Goal: Obtain resource: Download file/media

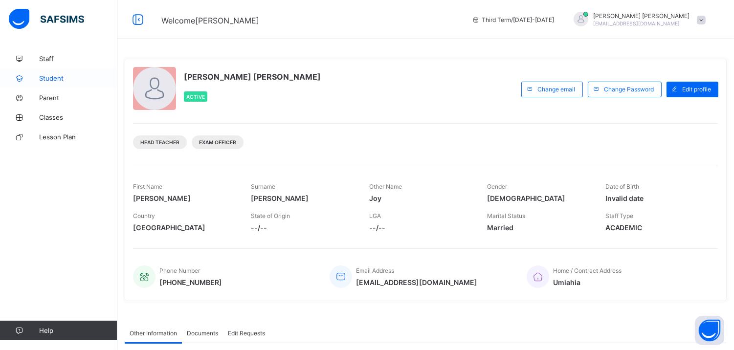
click at [62, 69] on link "Student" at bounding box center [58, 78] width 117 height 20
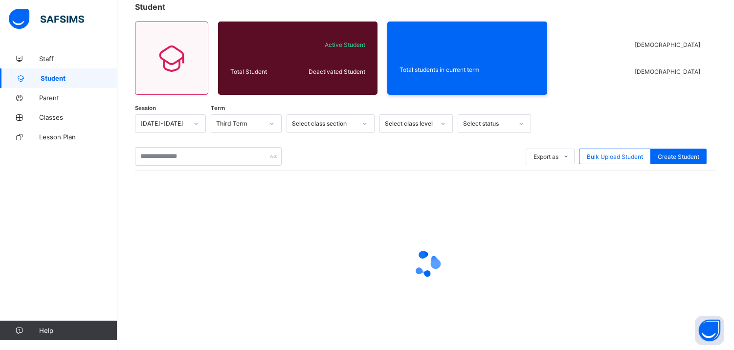
scroll to position [62, 0]
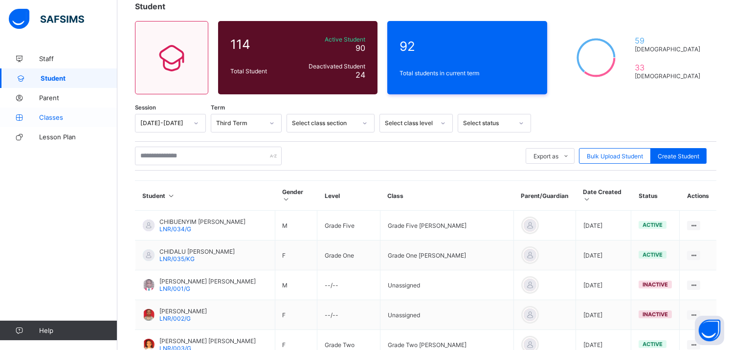
click at [35, 110] on link "Classes" at bounding box center [58, 118] width 117 height 20
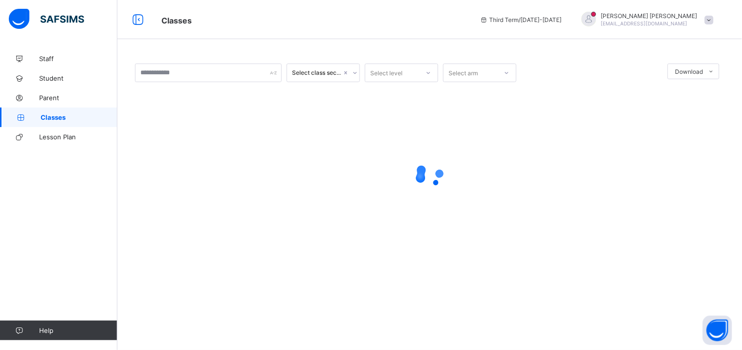
drag, startPoint x: 742, startPoint y: 115, endPoint x: 742, endPoint y: 148, distance: 32.3
click at [734, 148] on html "Classes Third Term / 2024-2025 Onuoha Jude onuohajoy293@gmail.com Staff Student…" at bounding box center [371, 175] width 742 height 350
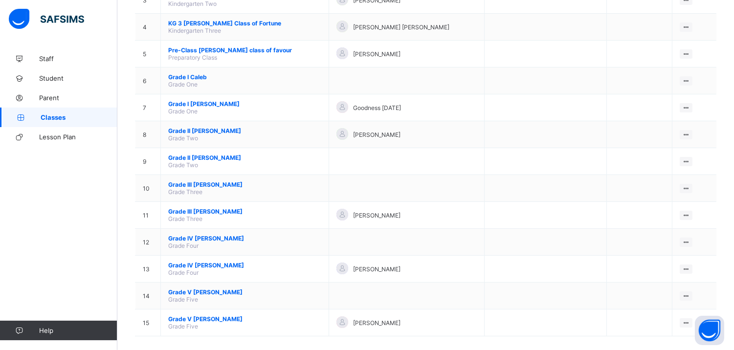
scroll to position [184, 0]
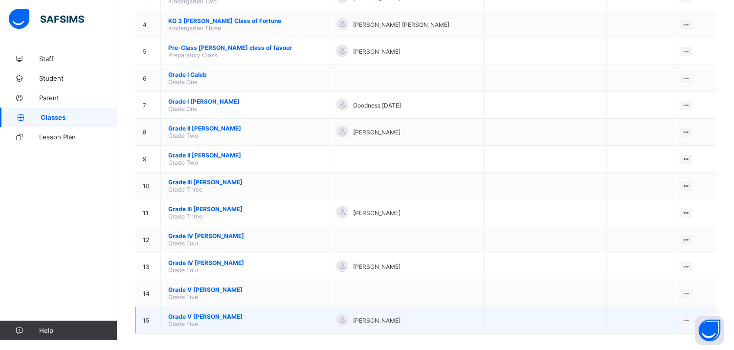
click at [192, 313] on span "Grade V Matthew" at bounding box center [244, 316] width 153 height 7
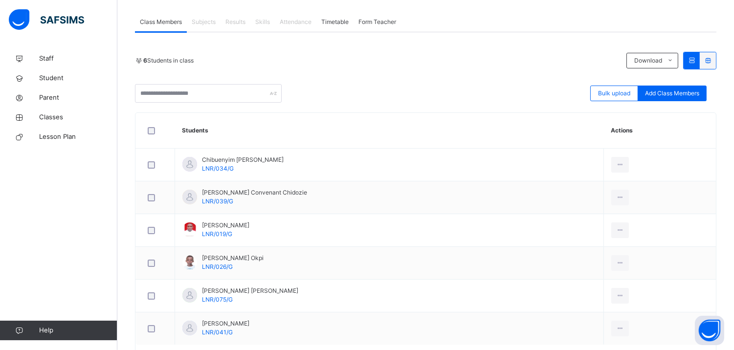
scroll to position [221, 0]
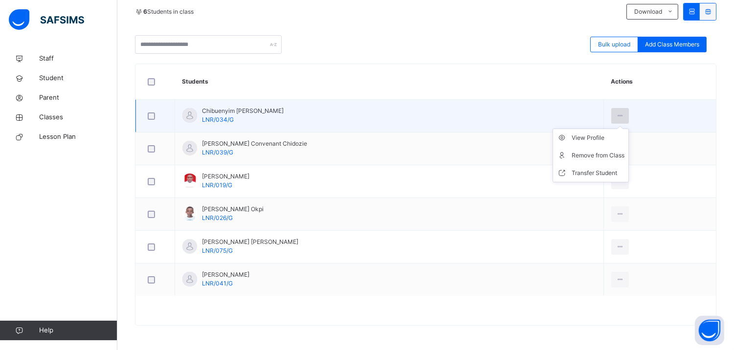
click at [612, 110] on div at bounding box center [621, 116] width 18 height 16
click at [588, 138] on div "View Profile" at bounding box center [598, 138] width 53 height 10
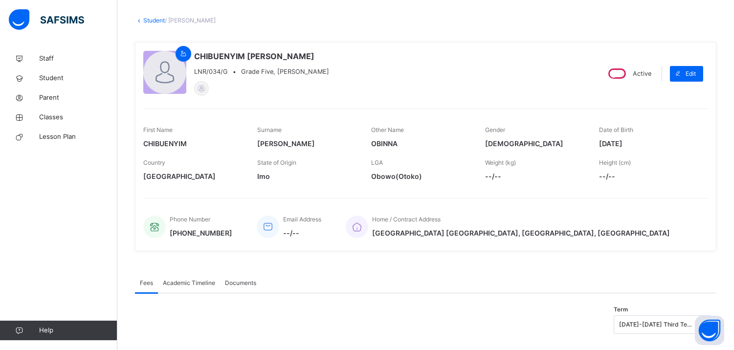
scroll to position [66, 0]
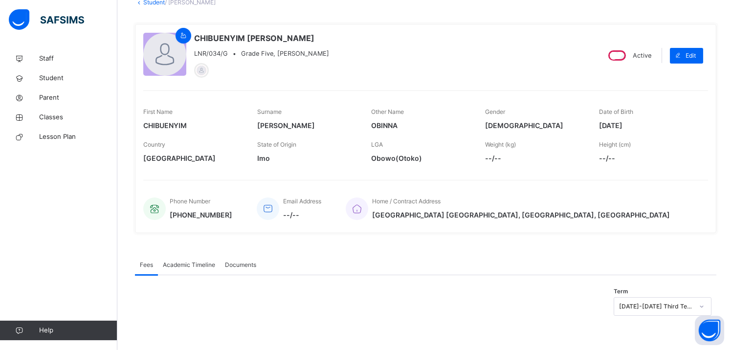
click at [202, 266] on span "Academic Timeline" at bounding box center [189, 265] width 52 height 9
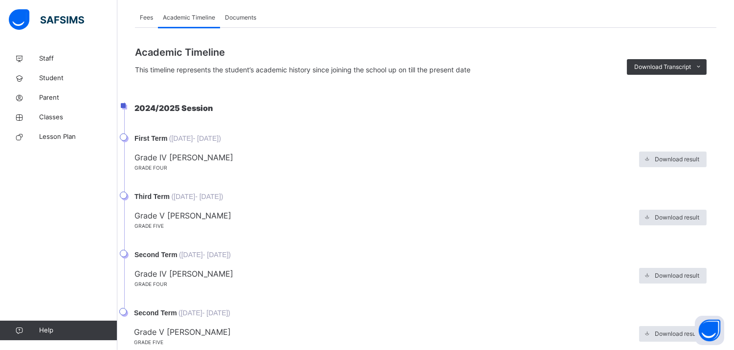
scroll to position [323, 0]
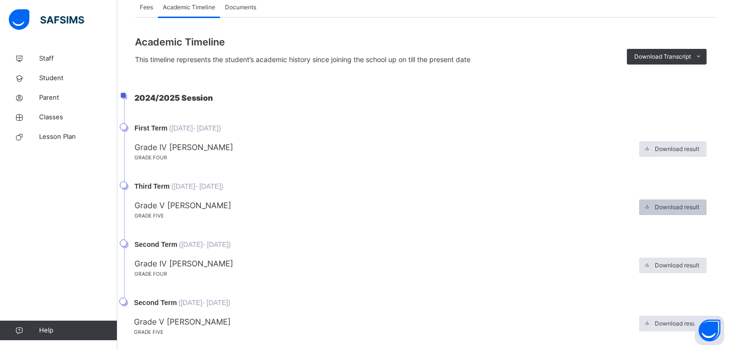
click at [651, 206] on icon at bounding box center [647, 208] width 7 height 8
click at [678, 209] on span "Download result" at bounding box center [677, 207] width 45 height 9
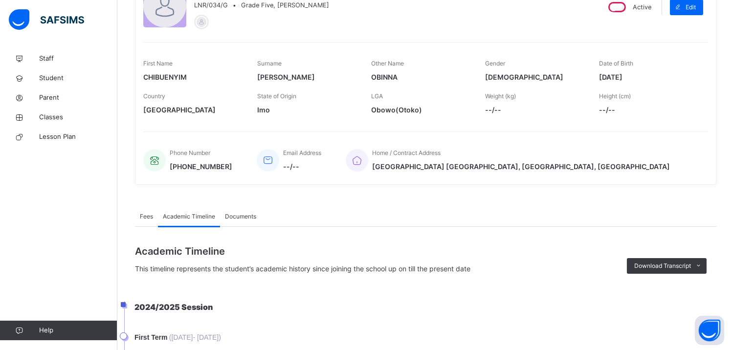
scroll to position [7, 0]
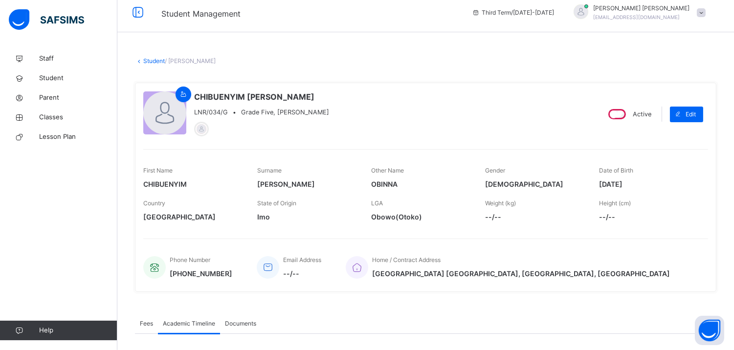
click at [140, 62] on icon at bounding box center [139, 60] width 8 height 7
click at [139, 59] on icon at bounding box center [139, 60] width 8 height 7
click at [150, 58] on link "Student" at bounding box center [154, 60] width 22 height 7
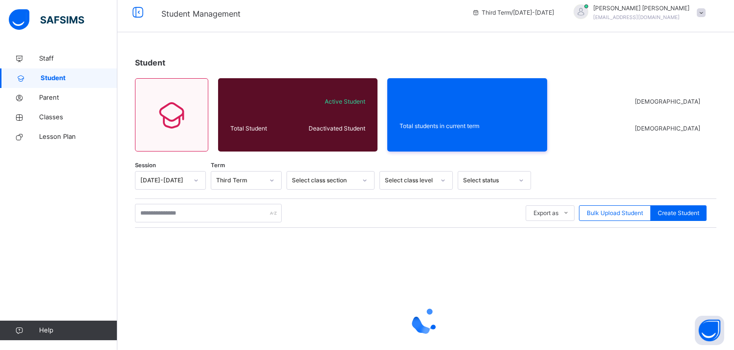
scroll to position [85, 0]
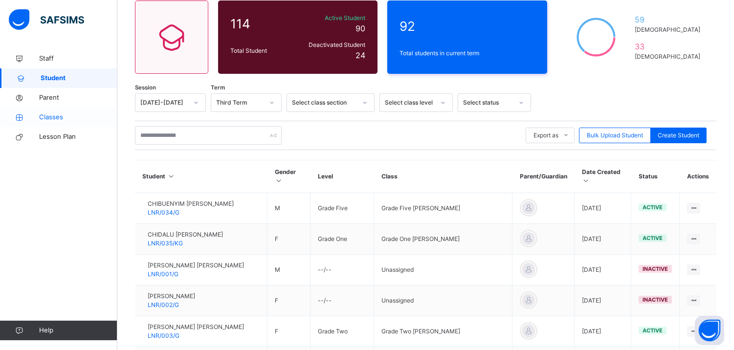
click at [41, 116] on span "Classes" at bounding box center [78, 118] width 78 height 10
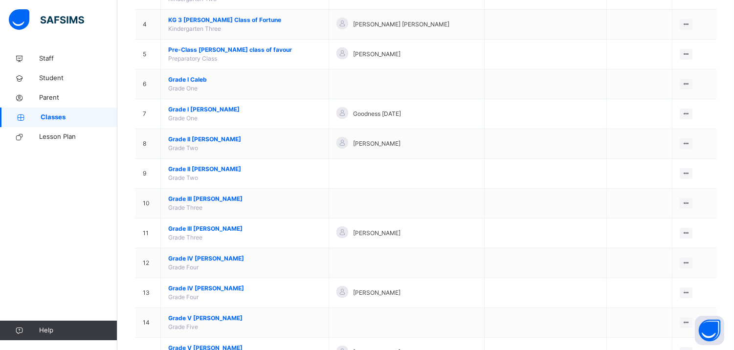
scroll to position [238, 0]
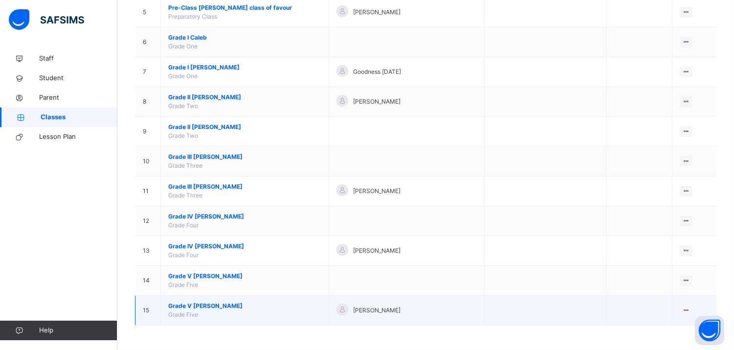
click at [208, 302] on span "Grade V Matthew" at bounding box center [244, 306] width 153 height 9
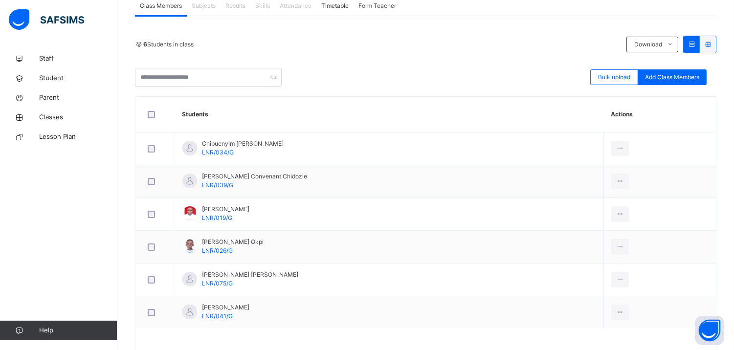
scroll to position [221, 0]
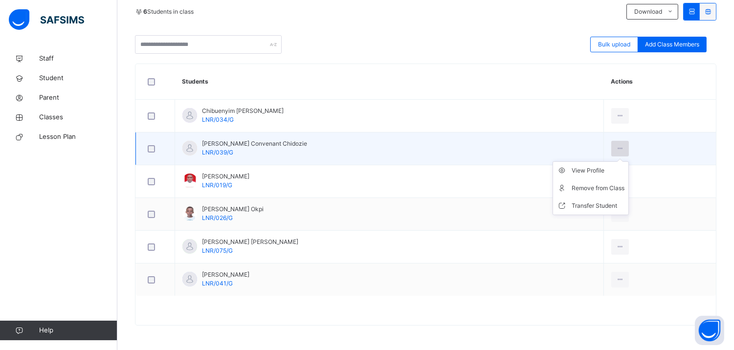
click at [616, 147] on icon at bounding box center [620, 148] width 8 height 9
click at [586, 171] on div "View Profile" at bounding box center [598, 171] width 53 height 10
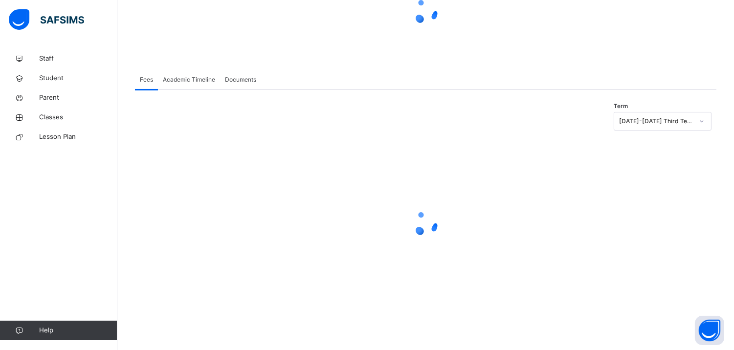
scroll to position [66, 0]
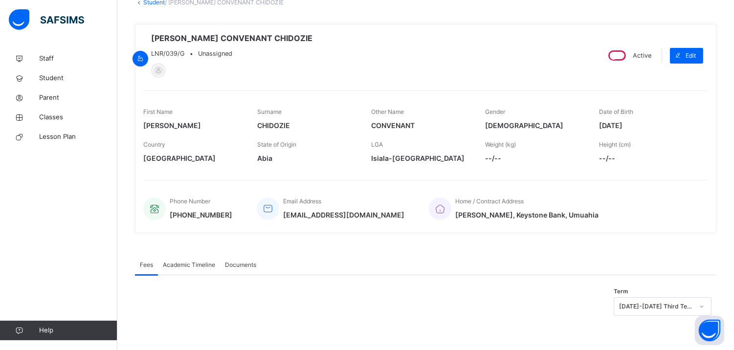
click at [190, 265] on span "Academic Timeline" at bounding box center [189, 265] width 52 height 9
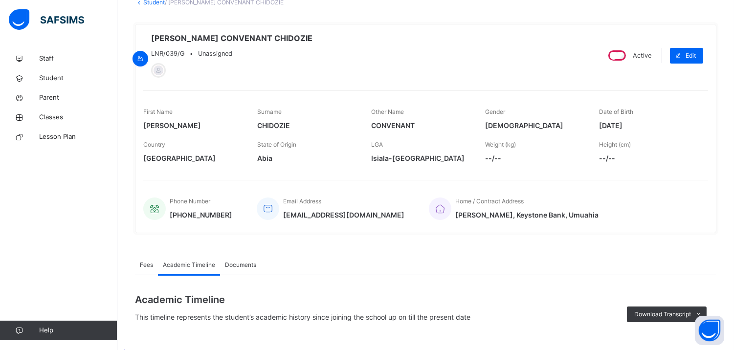
scroll to position [221, 0]
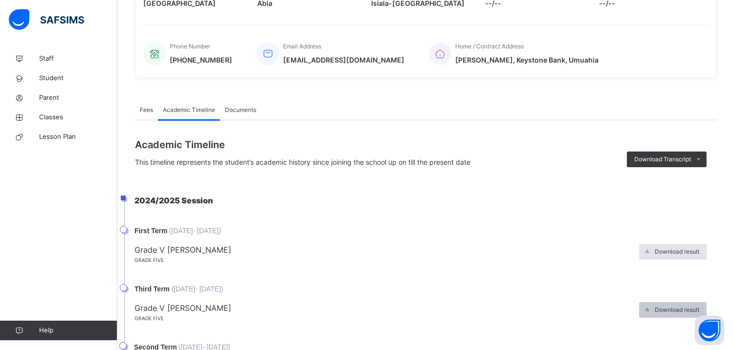
click at [664, 305] on div "Download result" at bounding box center [673, 310] width 68 height 16
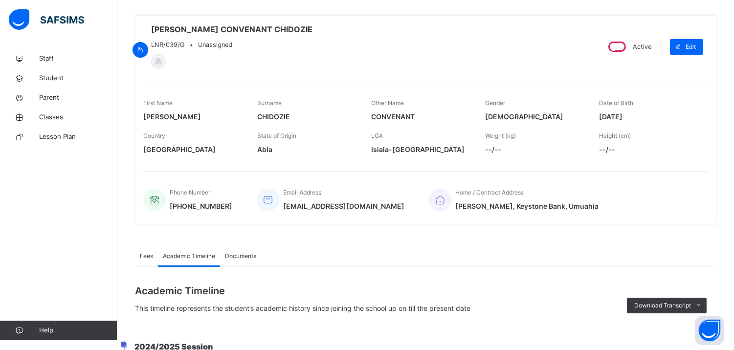
scroll to position [0, 0]
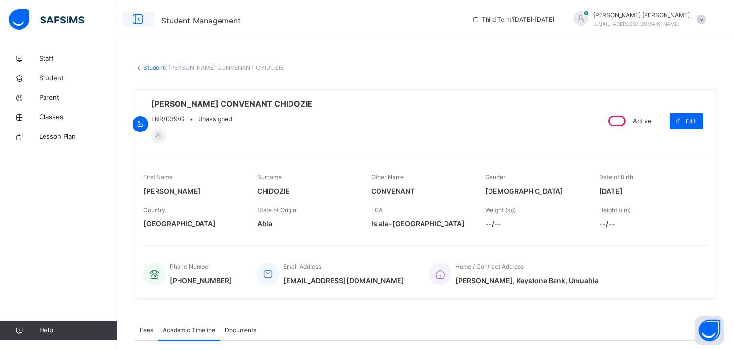
click at [133, 16] on icon at bounding box center [138, 20] width 17 height 18
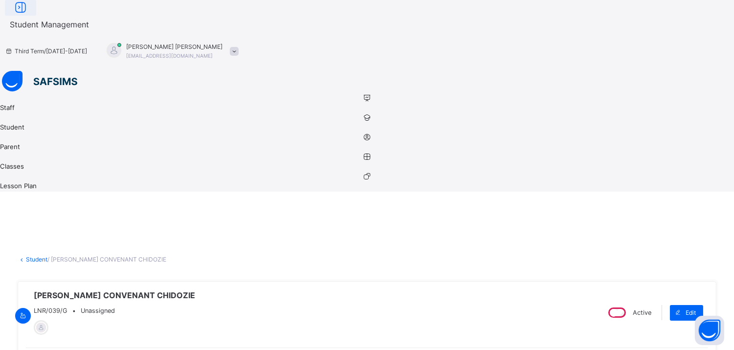
click at [29, 17] on icon at bounding box center [20, 8] width 17 height 18
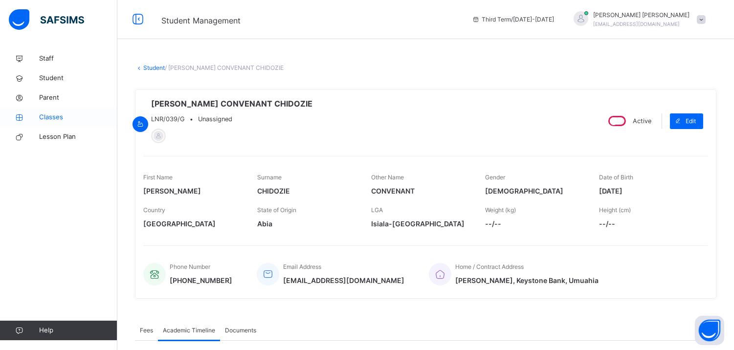
click at [67, 114] on span "Classes" at bounding box center [78, 118] width 78 height 10
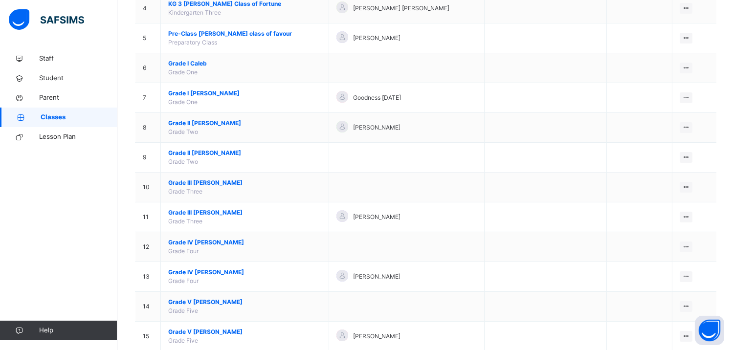
scroll to position [238, 0]
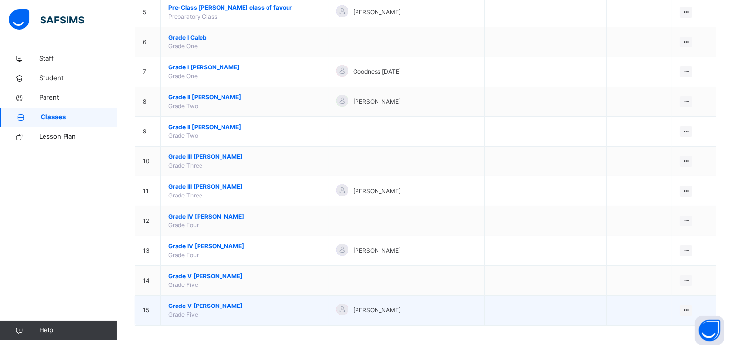
click at [199, 309] on span "Grade V [PERSON_NAME]" at bounding box center [244, 306] width 153 height 9
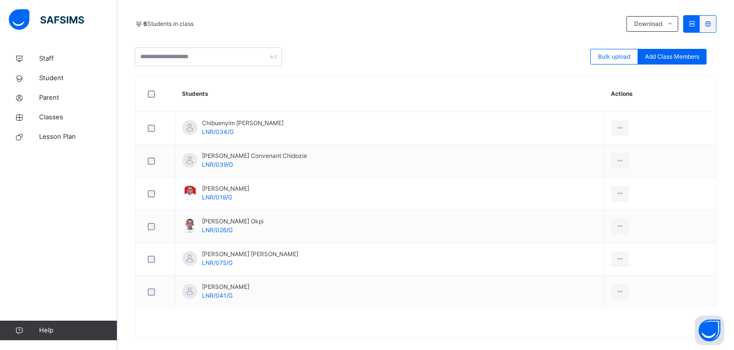
scroll to position [212, 0]
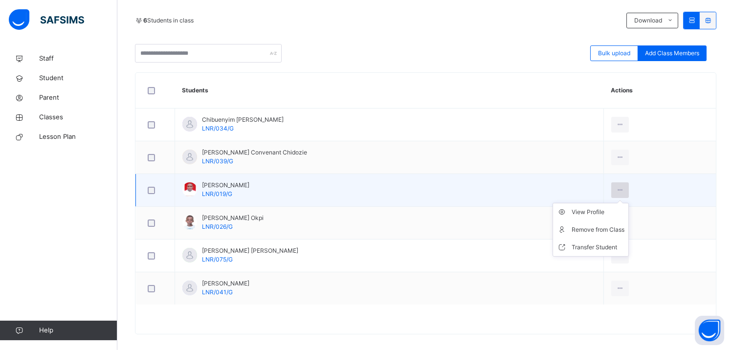
click at [616, 187] on icon at bounding box center [620, 190] width 8 height 9
click at [584, 211] on div "View Profile" at bounding box center [598, 212] width 53 height 10
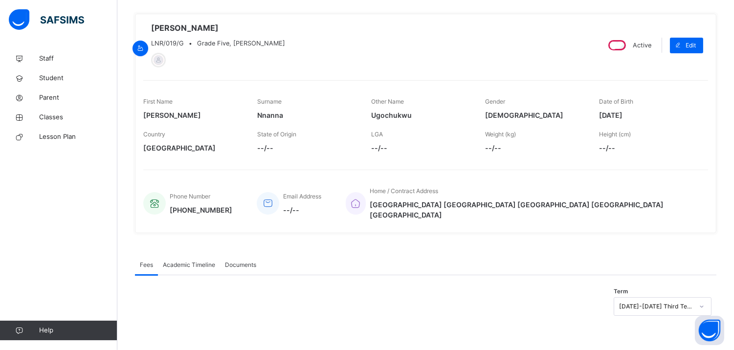
scroll to position [66, 0]
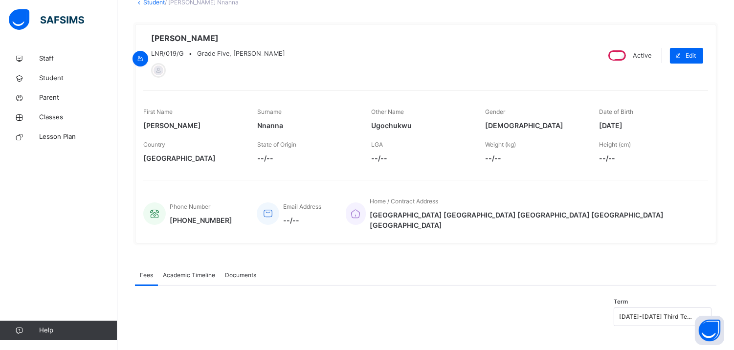
click at [206, 271] on span "Academic Timeline" at bounding box center [189, 275] width 52 height 9
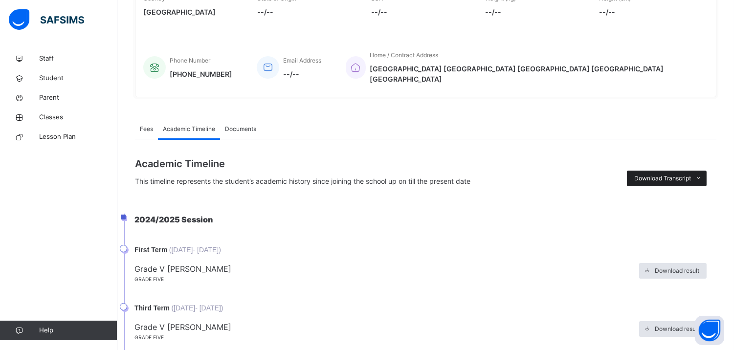
click at [691, 174] on span "Download Transcript" at bounding box center [663, 178] width 57 height 9
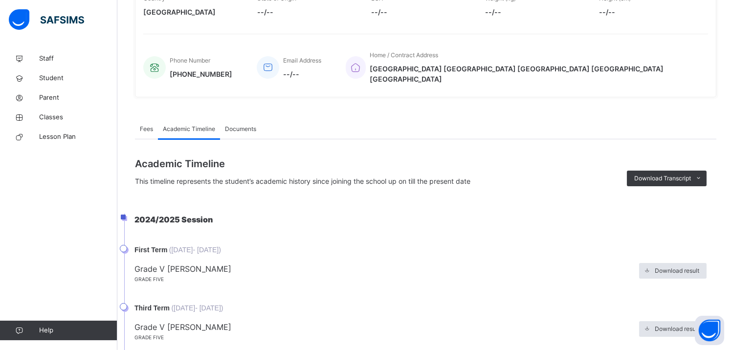
scroll to position [0, 0]
click at [662, 325] on span "Download result" at bounding box center [677, 329] width 45 height 9
click at [683, 186] on div "Download Transcript" at bounding box center [667, 179] width 80 height 16
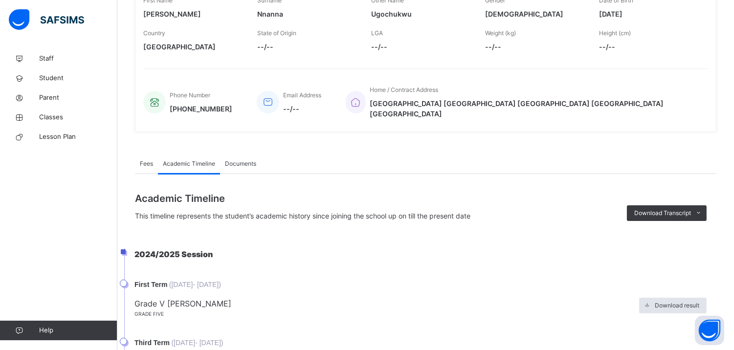
scroll to position [0, 0]
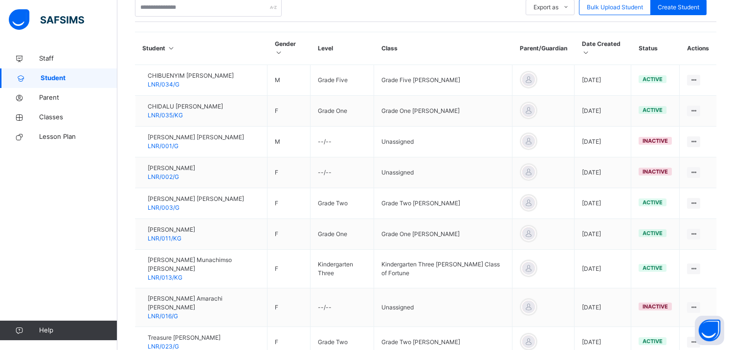
scroll to position [306, 0]
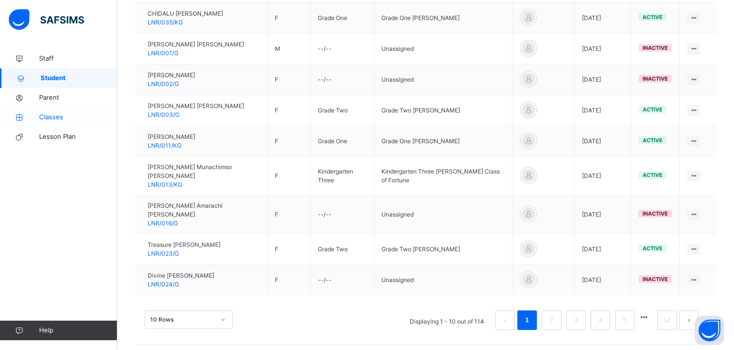
click at [41, 114] on span "Classes" at bounding box center [78, 118] width 78 height 10
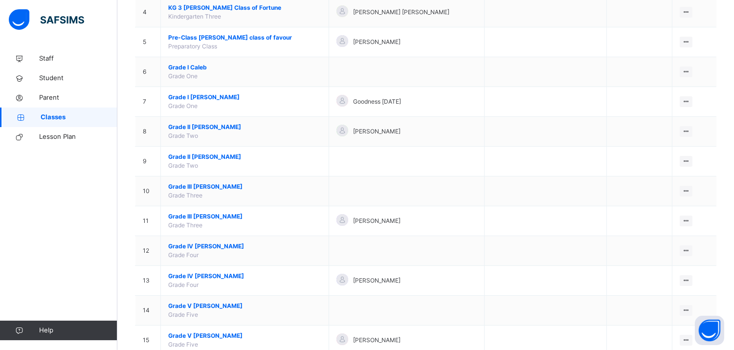
scroll to position [238, 0]
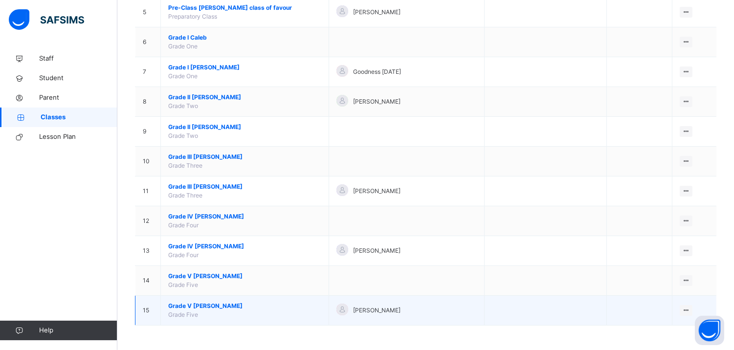
click at [200, 307] on span "Grade V Matthew" at bounding box center [244, 306] width 153 height 9
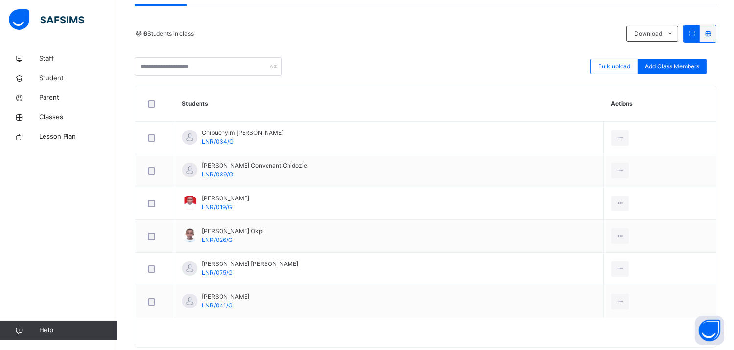
scroll to position [221, 0]
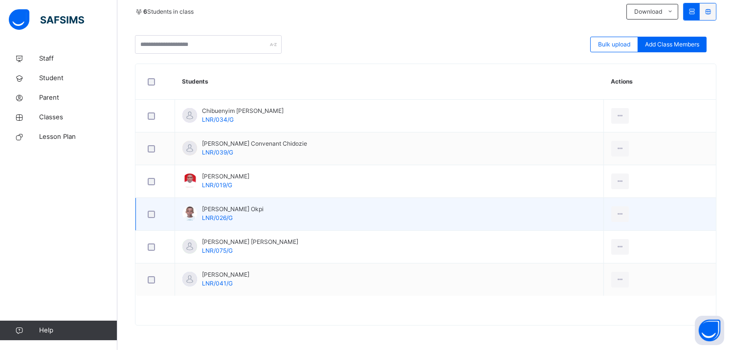
click at [262, 208] on span "David Thompson Okpi" at bounding box center [233, 209] width 62 height 9
click at [616, 212] on icon at bounding box center [620, 214] width 8 height 9
click at [591, 236] on div "View Profile" at bounding box center [598, 236] width 53 height 10
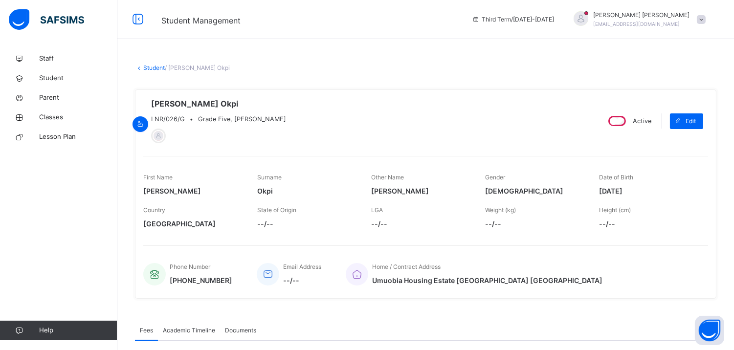
scroll to position [66, 0]
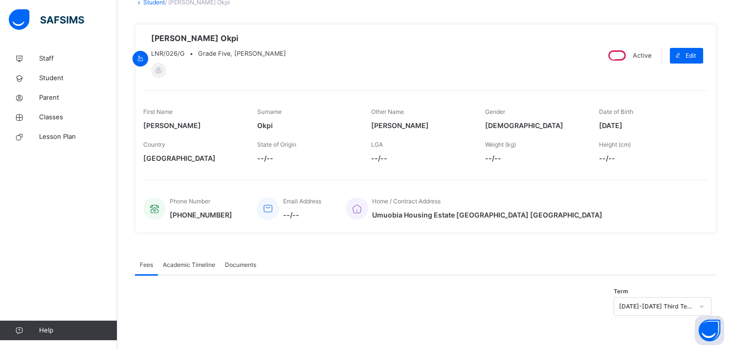
click at [196, 266] on span "Academic Timeline" at bounding box center [189, 265] width 52 height 9
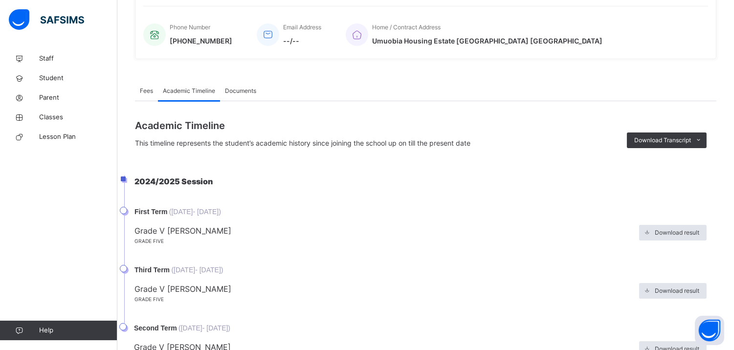
scroll to position [263, 0]
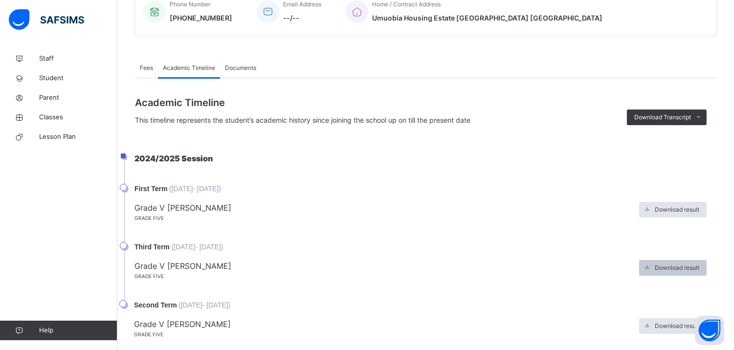
click at [691, 261] on div "Download result" at bounding box center [673, 268] width 68 height 16
click at [684, 106] on div "Academic Timeline This timeline represents the student’s academic history since…" at bounding box center [426, 110] width 582 height 30
click at [691, 114] on span "Download Transcript" at bounding box center [663, 117] width 57 height 9
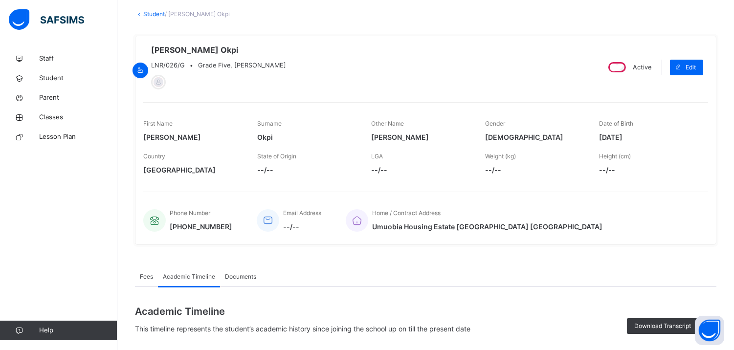
scroll to position [0, 0]
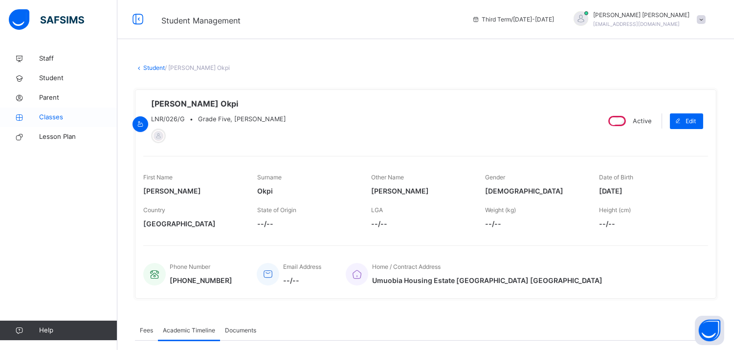
click at [85, 116] on span "Classes" at bounding box center [78, 118] width 78 height 10
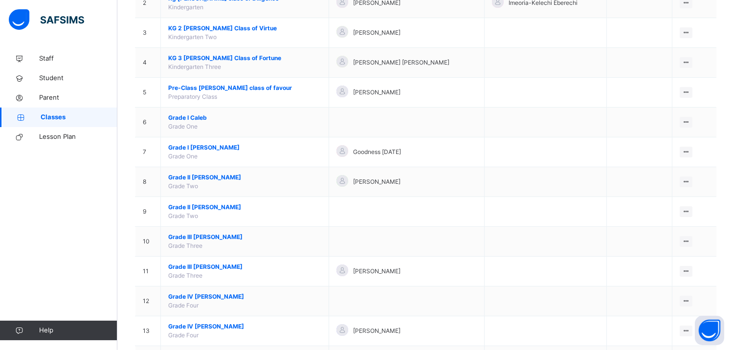
scroll to position [238, 0]
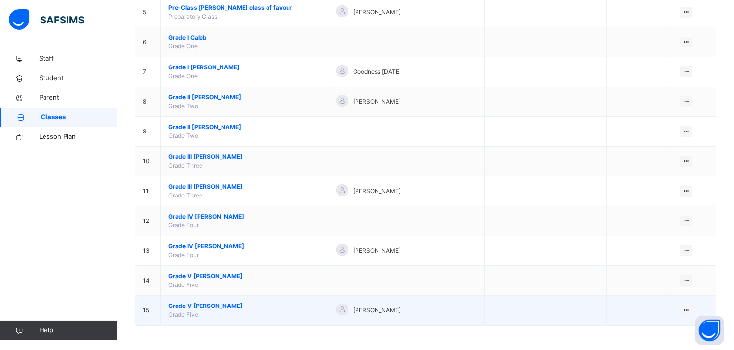
click at [187, 302] on span "Grade V Matthew" at bounding box center [244, 306] width 153 height 9
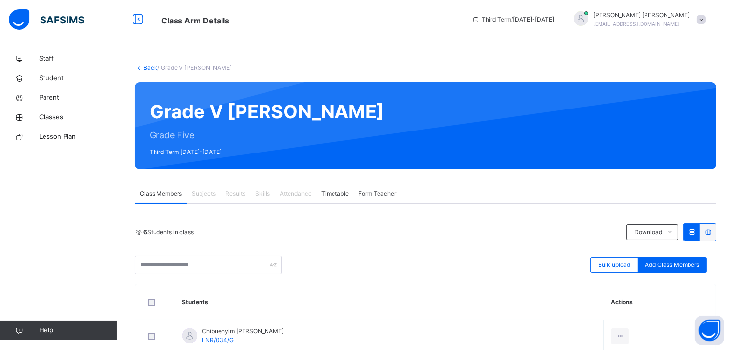
scroll to position [221, 0]
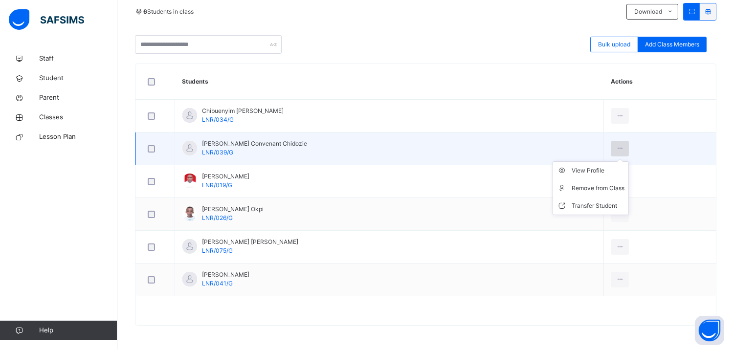
click at [613, 143] on div at bounding box center [621, 149] width 18 height 16
click at [597, 172] on div "View Profile" at bounding box center [598, 171] width 53 height 10
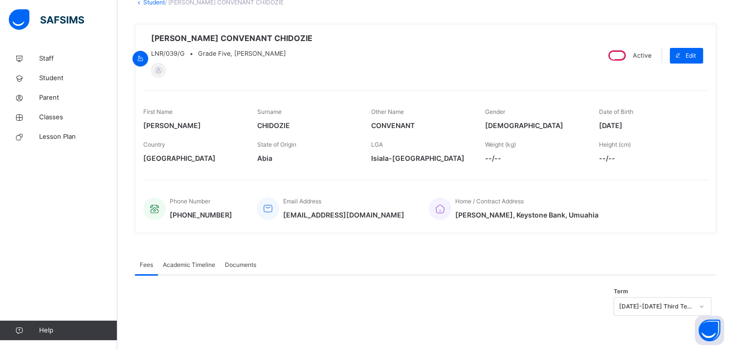
scroll to position [66, 0]
click at [187, 259] on div "Academic Timeline" at bounding box center [189, 265] width 62 height 20
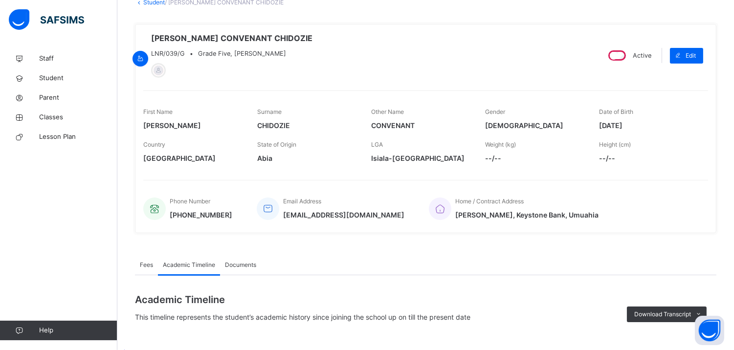
scroll to position [221, 0]
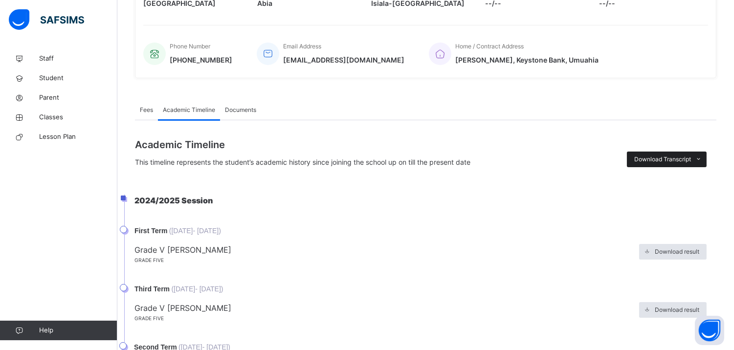
click at [665, 160] on span "Download Transcript" at bounding box center [663, 159] width 57 height 9
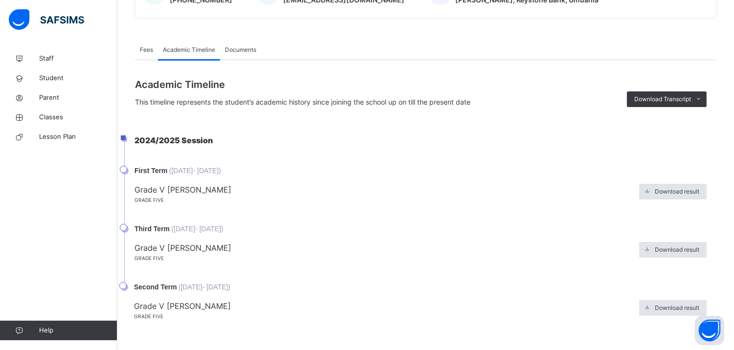
scroll to position [0, 0]
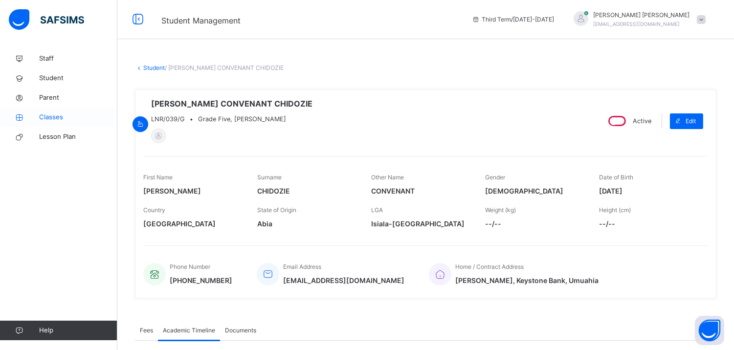
click at [67, 118] on span "Classes" at bounding box center [78, 118] width 78 height 10
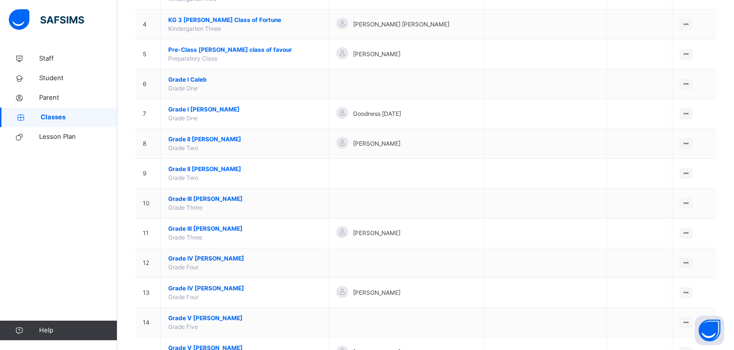
scroll to position [238, 0]
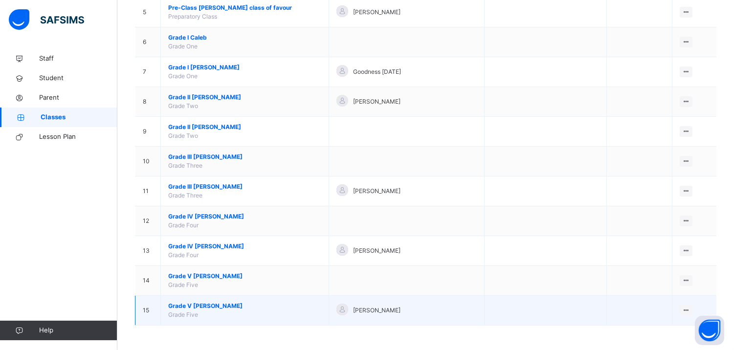
click at [222, 306] on span "Grade V Matthew" at bounding box center [244, 306] width 153 height 9
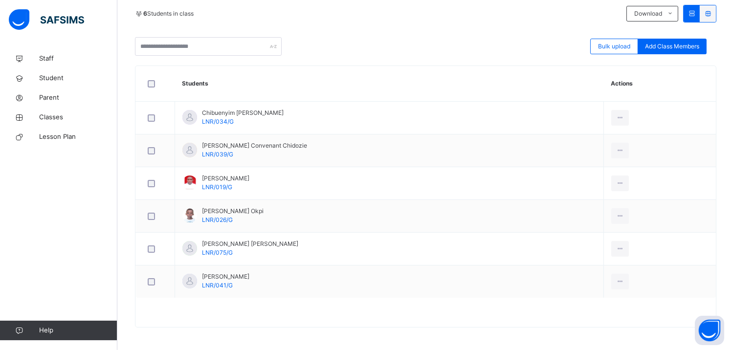
scroll to position [221, 0]
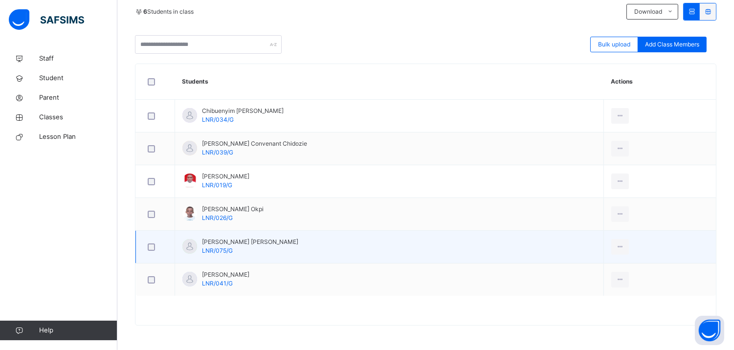
click at [238, 238] on span "Evelyn Erinma Okorie" at bounding box center [250, 242] width 96 height 9
click at [612, 245] on div at bounding box center [621, 247] width 18 height 16
click at [599, 265] on ul "View Profile Remove from Class Transfer Student" at bounding box center [591, 287] width 76 height 54
click at [584, 266] on div "View Profile" at bounding box center [598, 269] width 53 height 10
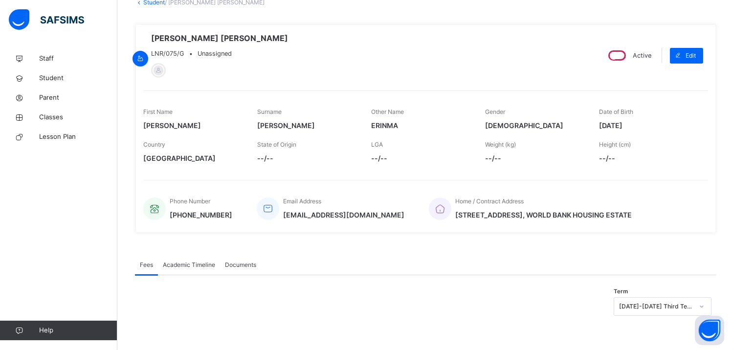
scroll to position [76, 0]
click at [195, 263] on span "Academic Timeline" at bounding box center [189, 265] width 52 height 9
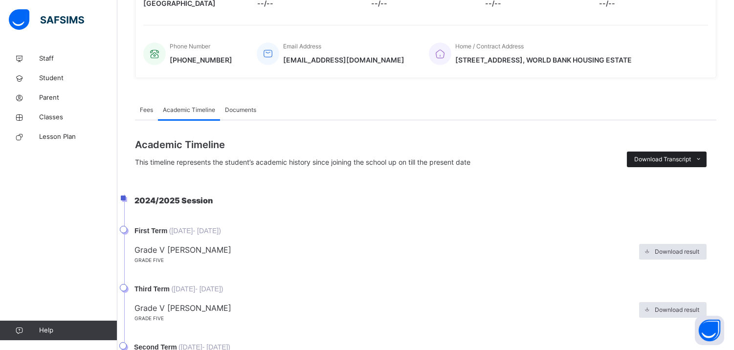
click at [683, 164] on span "Download Transcript" at bounding box center [663, 159] width 57 height 9
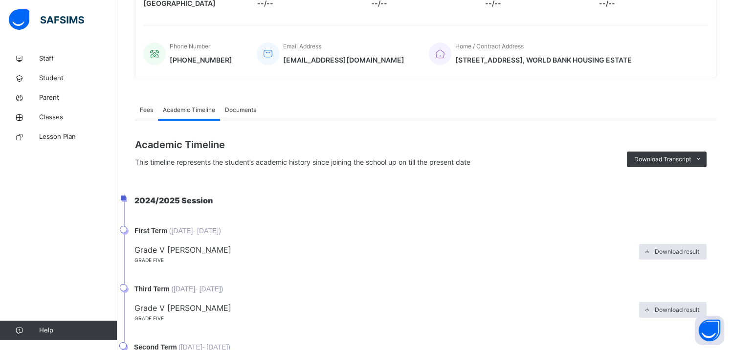
scroll to position [0, 0]
click at [68, 115] on span "Classes" at bounding box center [78, 118] width 78 height 10
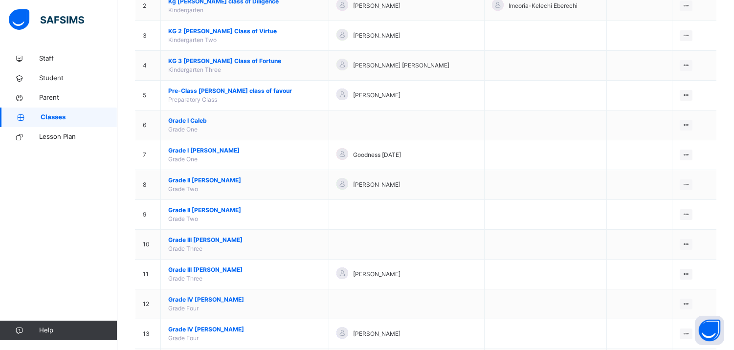
scroll to position [238, 0]
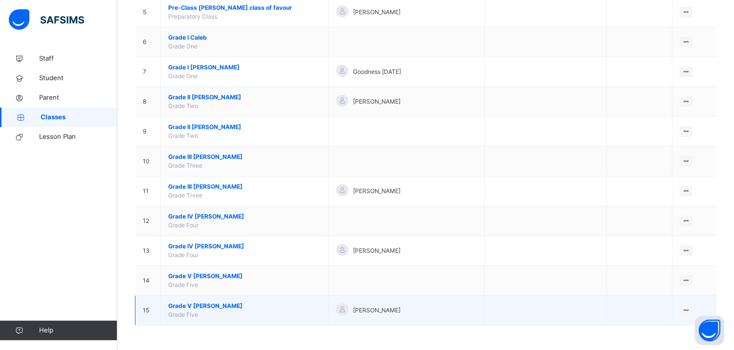
click at [194, 302] on span "Grade V Matthew" at bounding box center [244, 306] width 153 height 9
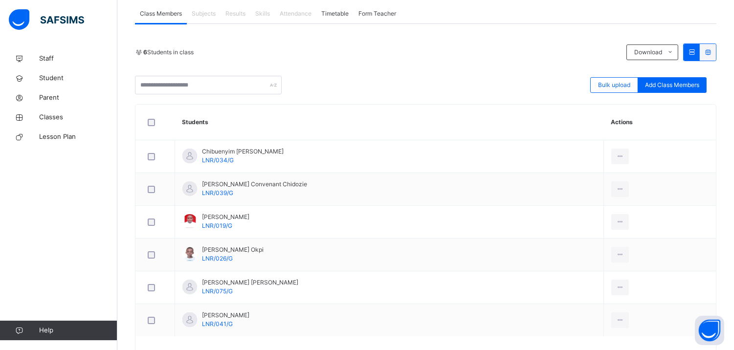
scroll to position [221, 0]
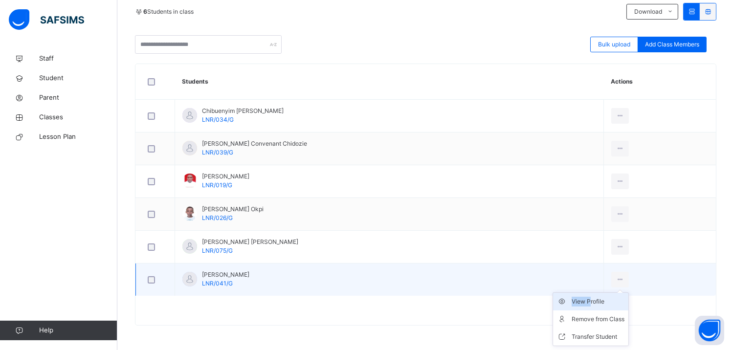
drag, startPoint x: 612, startPoint y: 279, endPoint x: 582, endPoint y: 300, distance: 36.5
click at [612, 288] on div "View Profile Remove from Class Transfer Student" at bounding box center [621, 280] width 18 height 16
click at [582, 300] on div "View Profile" at bounding box center [598, 302] width 53 height 10
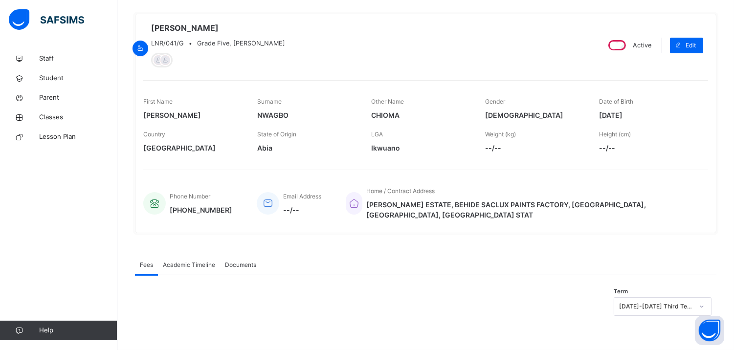
scroll to position [66, 0]
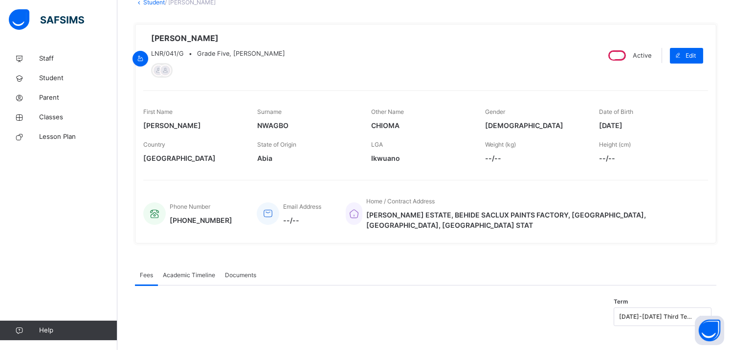
click at [213, 271] on span "Academic Timeline" at bounding box center [189, 275] width 52 height 9
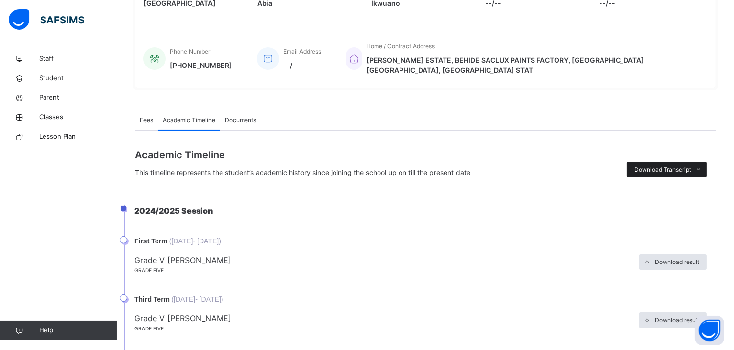
click at [664, 165] on span "Download Transcript" at bounding box center [663, 169] width 57 height 9
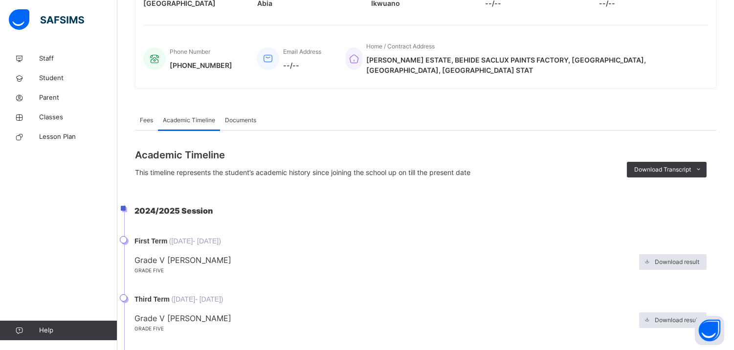
scroll to position [0, 0]
click at [72, 114] on span "Classes" at bounding box center [78, 118] width 78 height 10
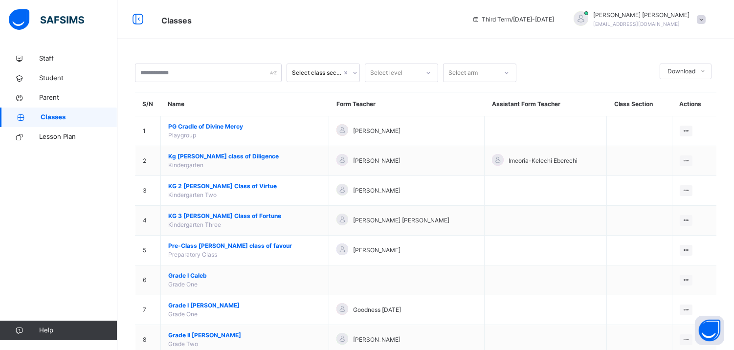
scroll to position [238, 0]
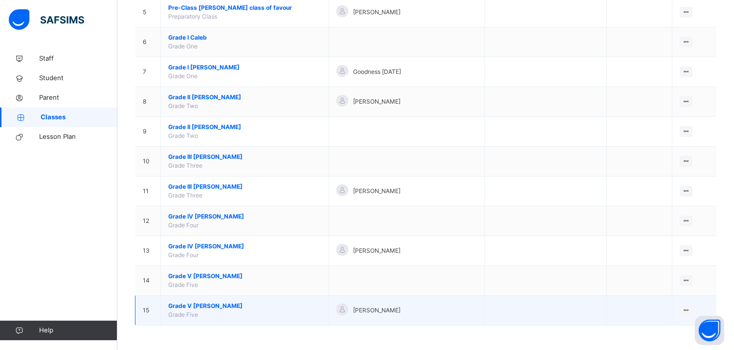
click at [193, 303] on span "Grade V Matthew" at bounding box center [244, 306] width 153 height 9
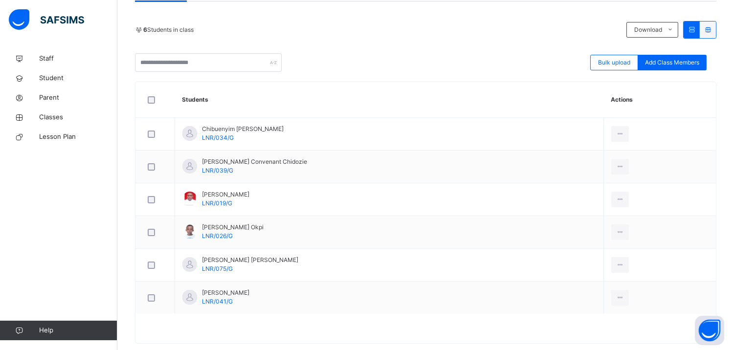
scroll to position [221, 0]
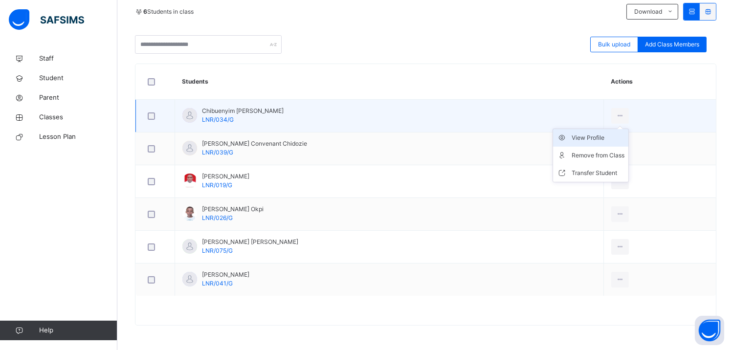
click at [589, 138] on div "View Profile" at bounding box center [598, 138] width 53 height 10
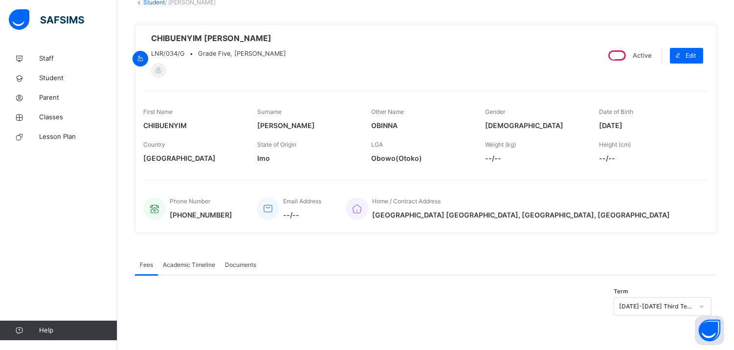
scroll to position [66, 0]
click at [189, 261] on span "Academic Timeline" at bounding box center [189, 265] width 52 height 9
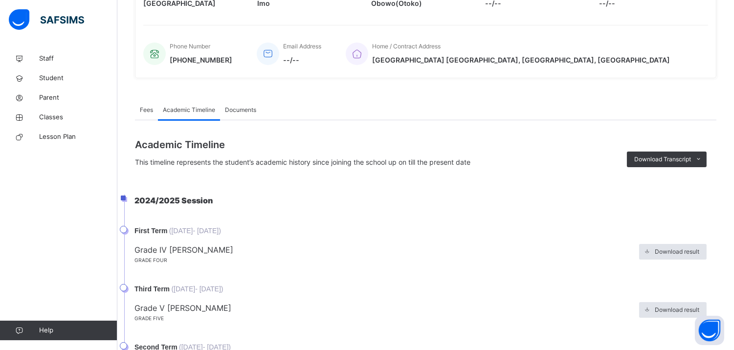
click at [686, 151] on div "Academic Timeline This timeline represents the student’s academic history since…" at bounding box center [426, 152] width 582 height 30
click at [691, 159] on span "Download Transcript" at bounding box center [663, 159] width 57 height 9
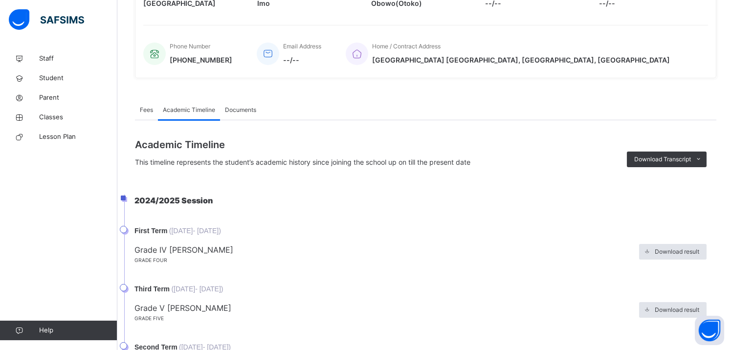
scroll to position [0, 0]
click at [72, 116] on span "Classes" at bounding box center [78, 118] width 78 height 10
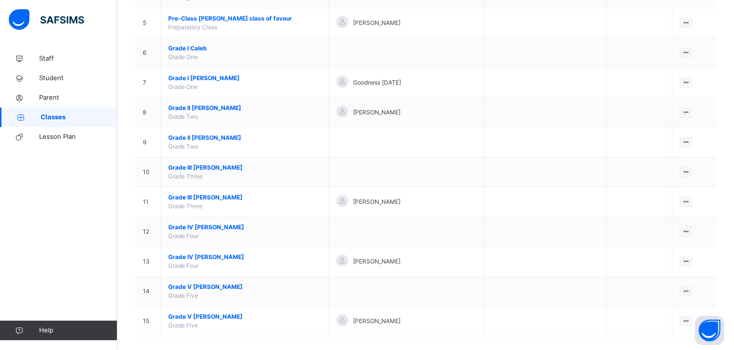
scroll to position [238, 0]
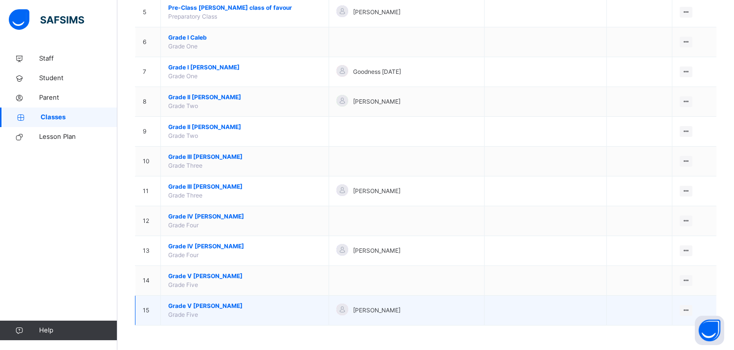
click at [209, 300] on td "Grade V Matthew Grade Five" at bounding box center [245, 311] width 168 height 30
click at [203, 304] on span "Grade V Matthew" at bounding box center [244, 306] width 153 height 9
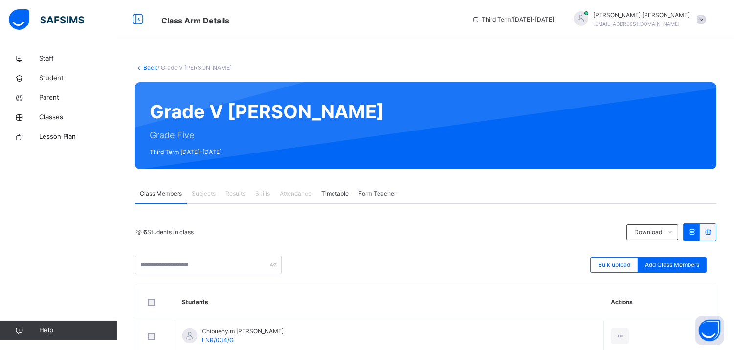
scroll to position [221, 0]
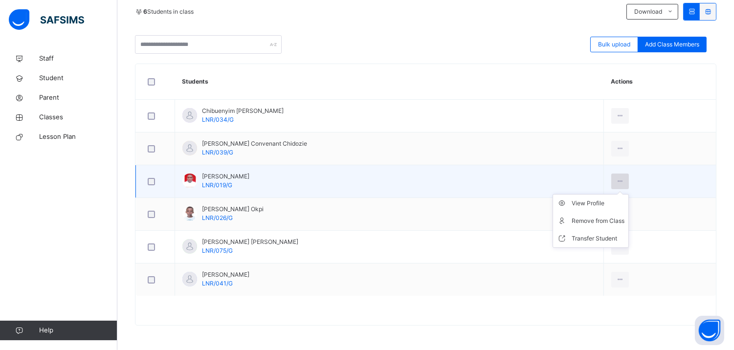
click at [616, 180] on icon at bounding box center [620, 181] width 8 height 9
click at [594, 203] on div "View Profile" at bounding box center [598, 204] width 53 height 10
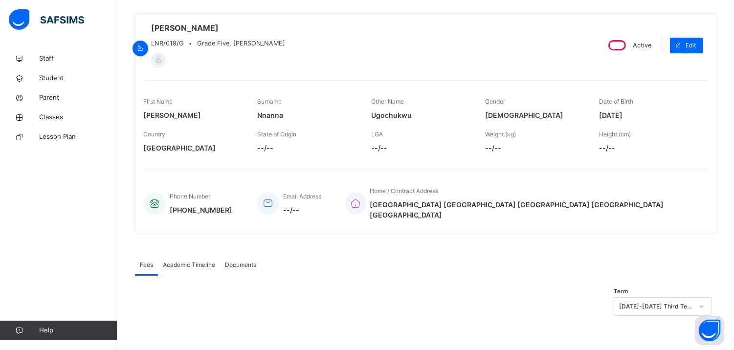
scroll to position [66, 0]
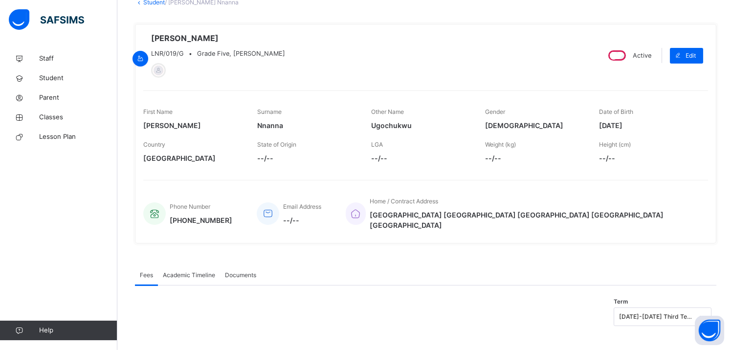
click at [194, 271] on span "Academic Timeline" at bounding box center [189, 275] width 52 height 9
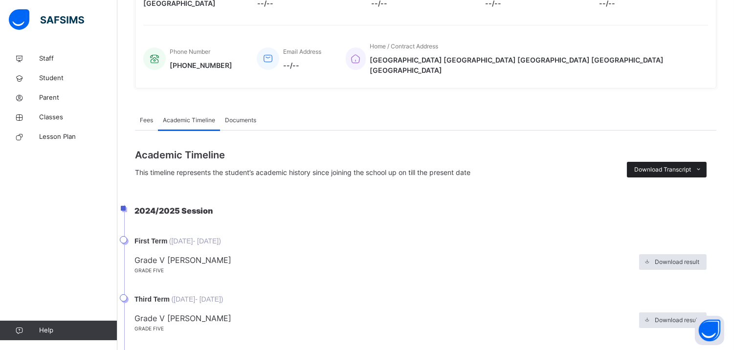
click at [681, 165] on span "Download Transcript" at bounding box center [663, 169] width 57 height 9
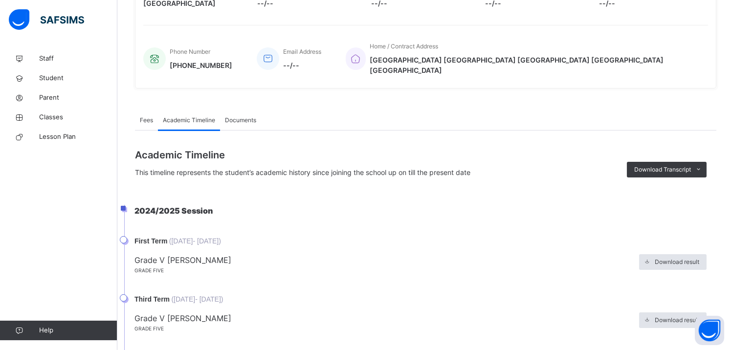
scroll to position [0, 0]
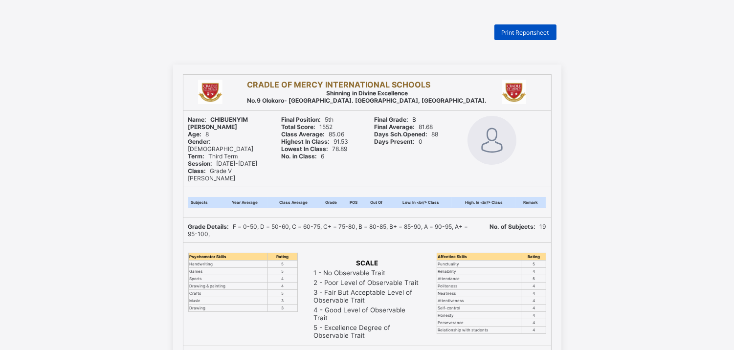
click at [540, 27] on div "Print Reportsheet" at bounding box center [526, 32] width 62 height 16
click at [521, 29] on span "Print Reportsheet" at bounding box center [525, 32] width 47 height 7
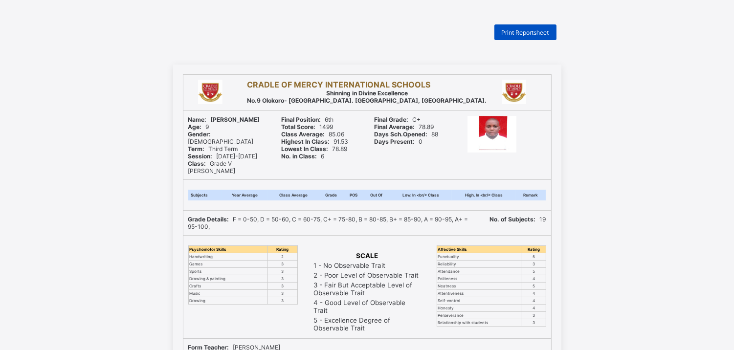
click at [529, 26] on div "Print Reportsheet" at bounding box center [526, 32] width 62 height 16
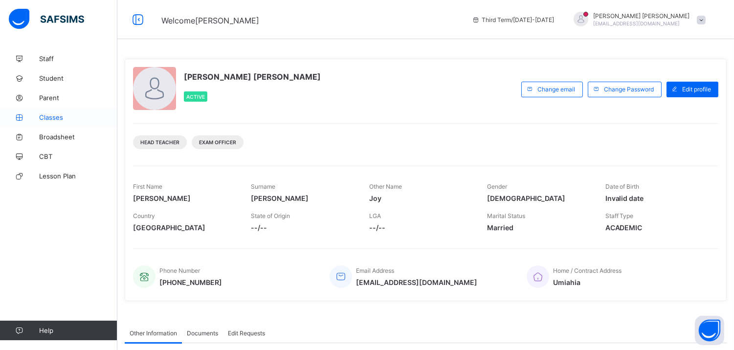
click at [57, 111] on link "Classes" at bounding box center [58, 118] width 117 height 20
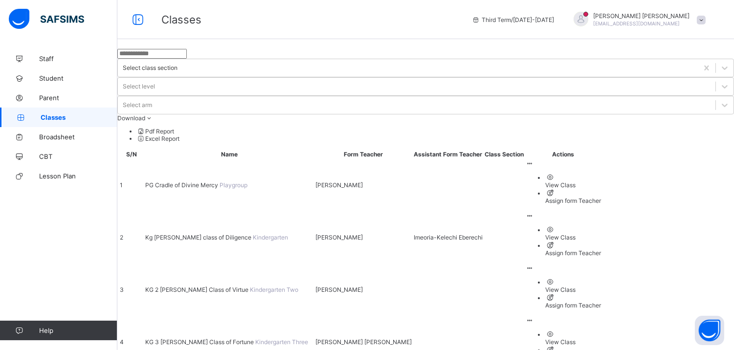
scroll to position [184, 0]
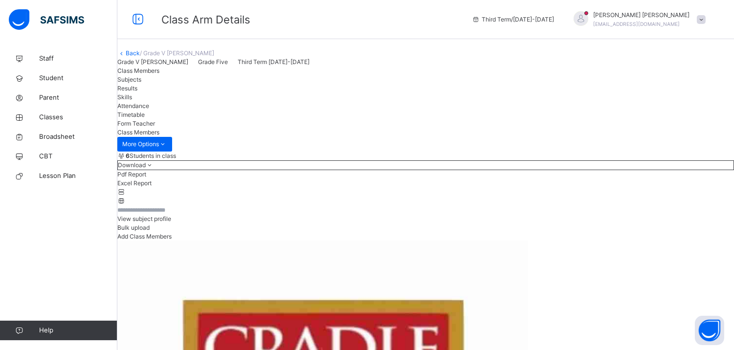
scroll to position [196, 0]
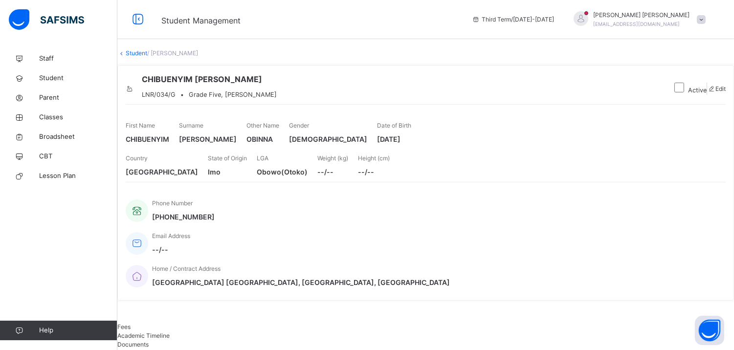
scroll to position [66, 0]
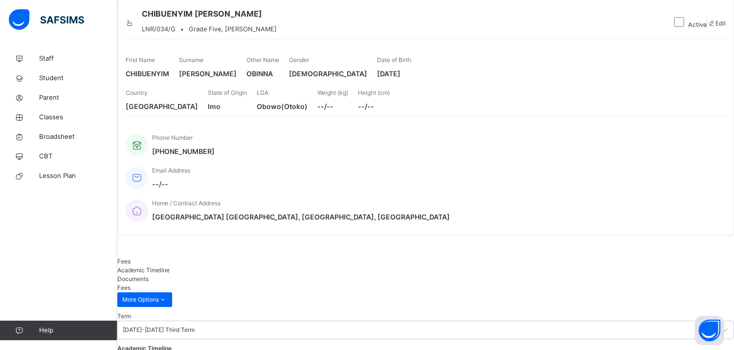
click at [149, 275] on span "Documents" at bounding box center [132, 278] width 31 height 7
click at [722, 205] on div "CHIBUENYIM OBINNA ANYA-JUDE LNR/034/G • Grade Five, Matthew Active Edit First N…" at bounding box center [425, 118] width 617 height 236
drag, startPoint x: 722, startPoint y: 205, endPoint x: 742, endPoint y: 206, distance: 20.1
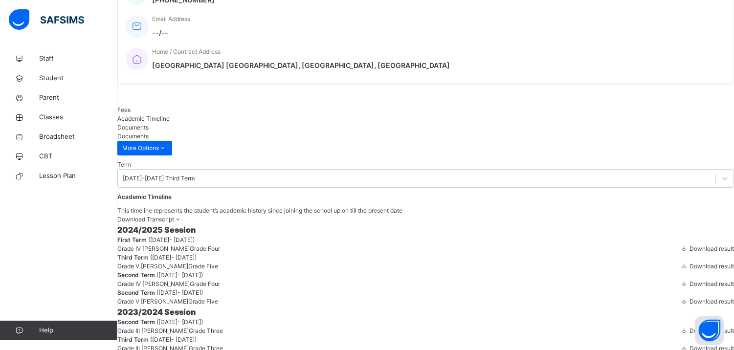
scroll to position [239, 0]
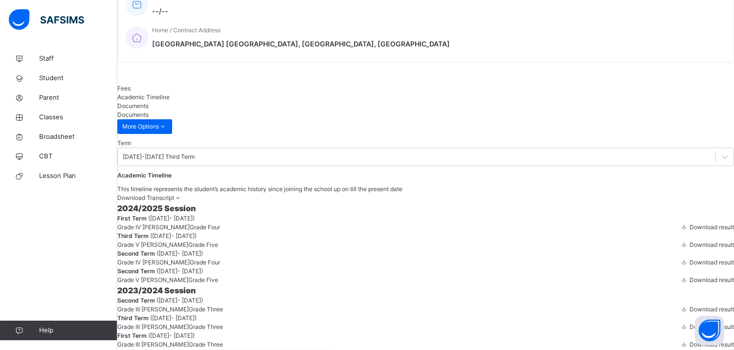
click at [193, 93] on div "Academic Timeline" at bounding box center [425, 97] width 617 height 9
click at [182, 194] on icon at bounding box center [178, 197] width 8 height 7
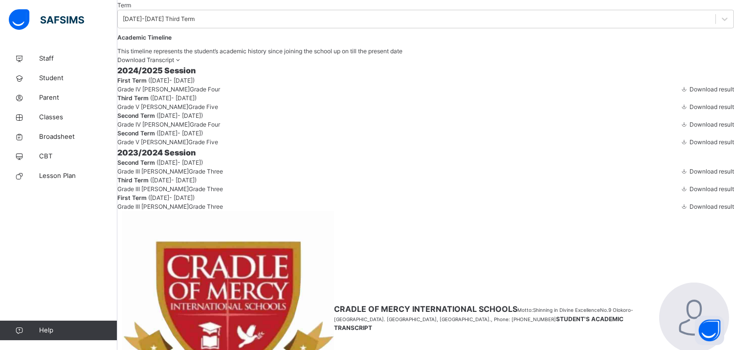
scroll to position [369, 0]
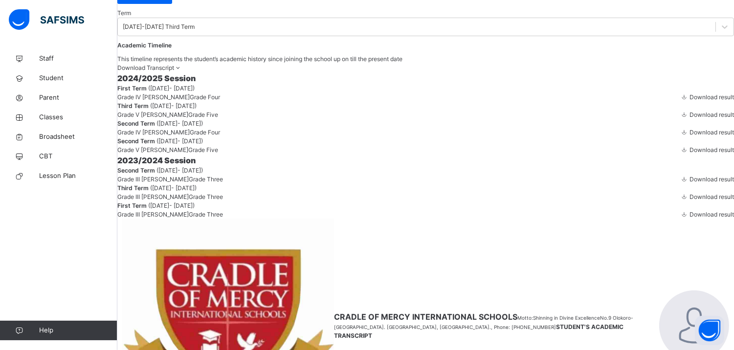
click at [690, 118] on span "Download result" at bounding box center [712, 114] width 45 height 7
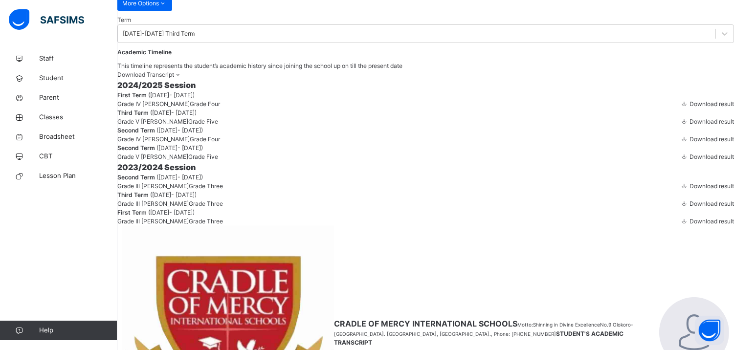
scroll to position [363, 0]
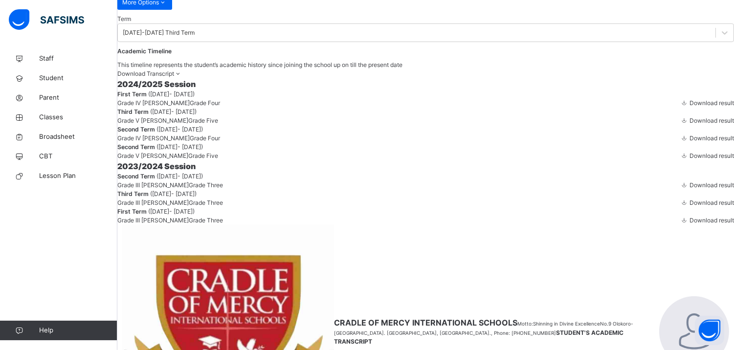
click at [690, 124] on span "Download result" at bounding box center [712, 120] width 45 height 7
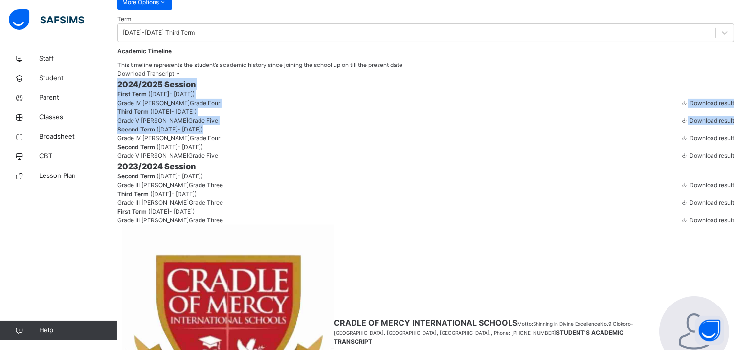
drag, startPoint x: 524, startPoint y: 26, endPoint x: 693, endPoint y: 212, distance: 250.4
click at [693, 212] on div "Academic Timeline This timeline represents the student’s academic history since…" at bounding box center [425, 136] width 617 height 178
click at [690, 124] on span "Download result" at bounding box center [712, 120] width 45 height 7
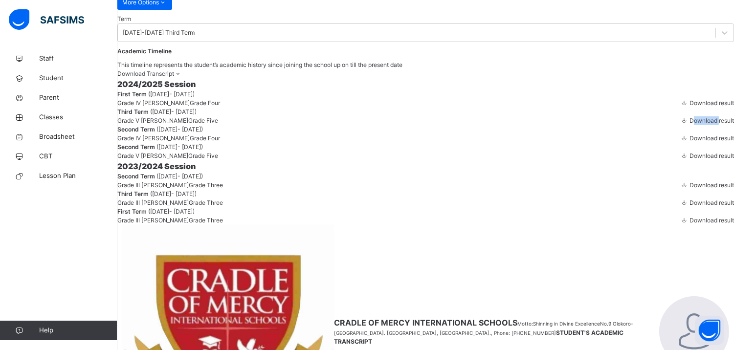
click at [690, 124] on span "Download result" at bounding box center [712, 120] width 45 height 7
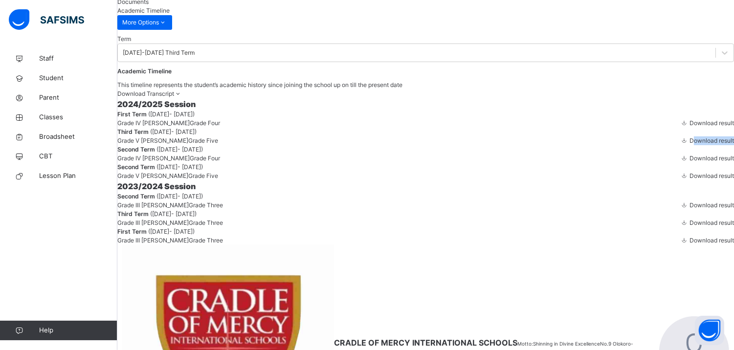
scroll to position [340, 0]
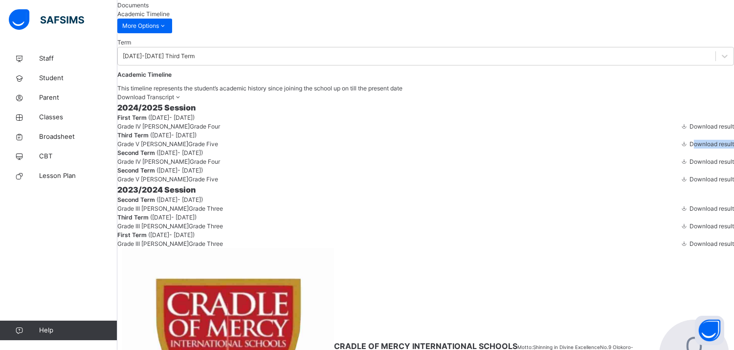
click at [690, 148] on span "Download result" at bounding box center [712, 143] width 45 height 7
click at [68, 140] on span "Broadsheet" at bounding box center [78, 137] width 78 height 10
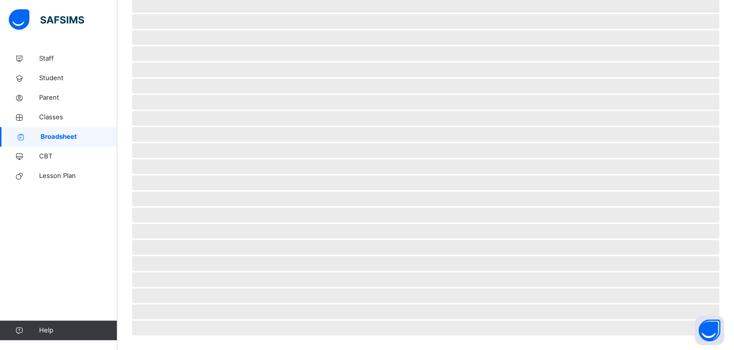
scroll to position [201, 0]
click at [68, 140] on span "Broadsheet" at bounding box center [79, 137] width 77 height 10
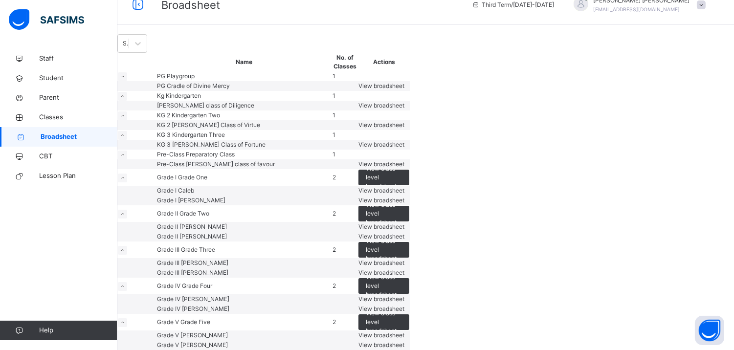
scroll to position [493, 0]
click at [402, 309] on span "View class level broadsheet" at bounding box center [384, 322] width 36 height 26
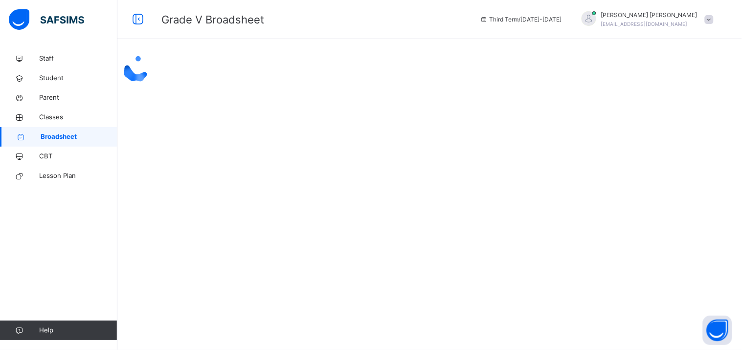
drag, startPoint x: 742, startPoint y: 192, endPoint x: 742, endPoint y: 241, distance: 48.9
click at [734, 241] on html "Grade V Broadsheet Third Term / 2024-2025 Onuoha Jude onuohajoy293@gmail.com St…" at bounding box center [371, 175] width 742 height 350
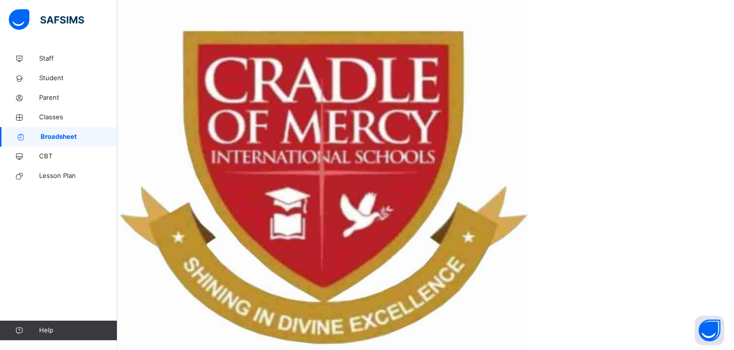
scroll to position [12, 0]
drag, startPoint x: 435, startPoint y: 326, endPoint x: 522, endPoint y: 330, distance: 86.7
click at [473, 339] on div "Broadsheet / Grade V Broadsheet Class Level Broadsheet Cumulative Third Term Cu…" at bounding box center [425, 260] width 617 height 824
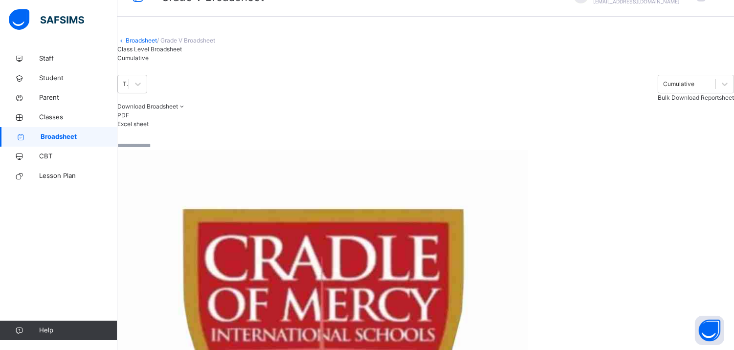
scroll to position [22, 0]
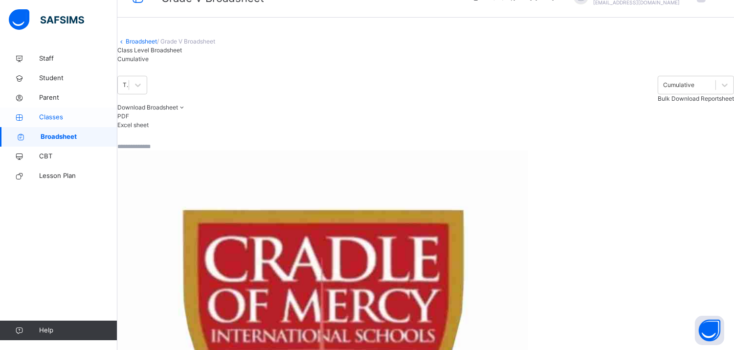
click at [61, 109] on link "Classes" at bounding box center [58, 118] width 117 height 20
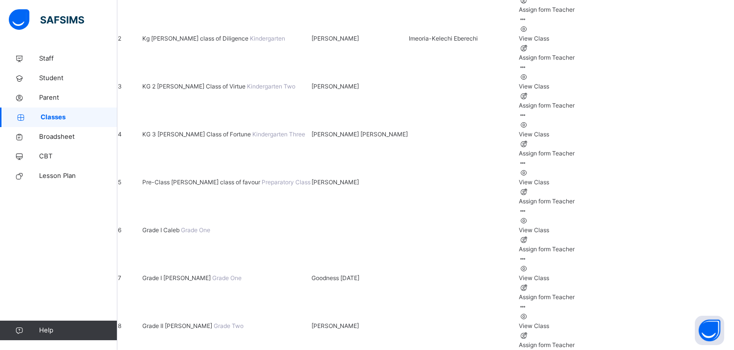
scroll to position [238, 0]
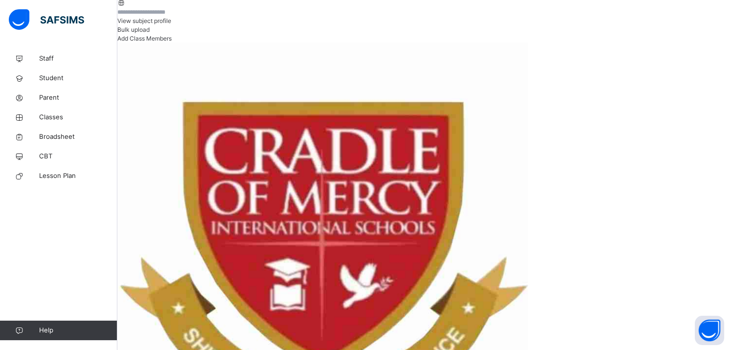
scroll to position [205, 0]
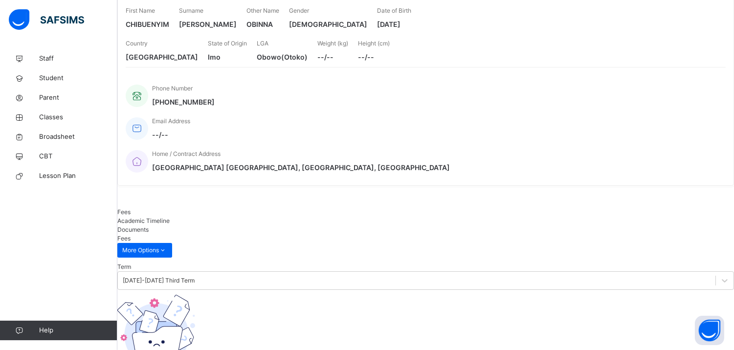
scroll to position [66, 0]
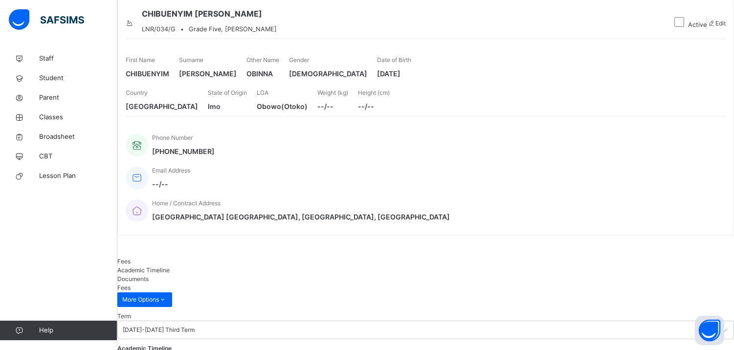
click at [170, 267] on span "Academic Timeline" at bounding box center [143, 270] width 52 height 7
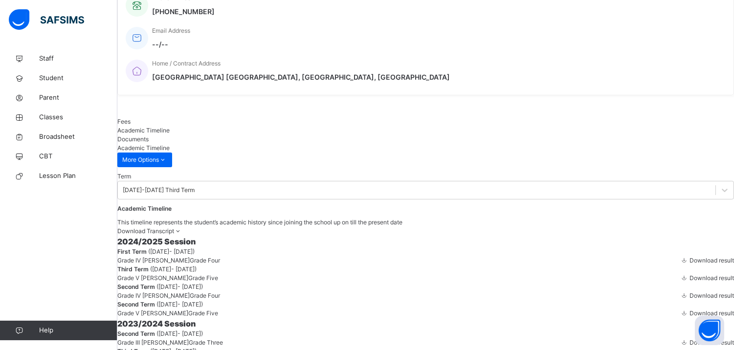
click at [680, 282] on span at bounding box center [684, 277] width 8 height 7
click at [182, 227] on icon at bounding box center [178, 230] width 8 height 7
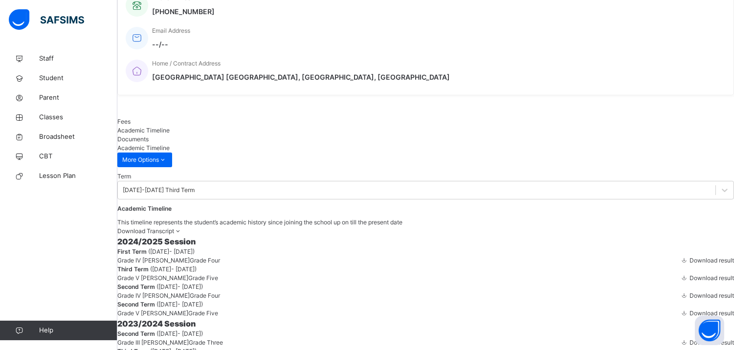
click at [671, 227] on div "Download Transcript" at bounding box center [425, 231] width 617 height 9
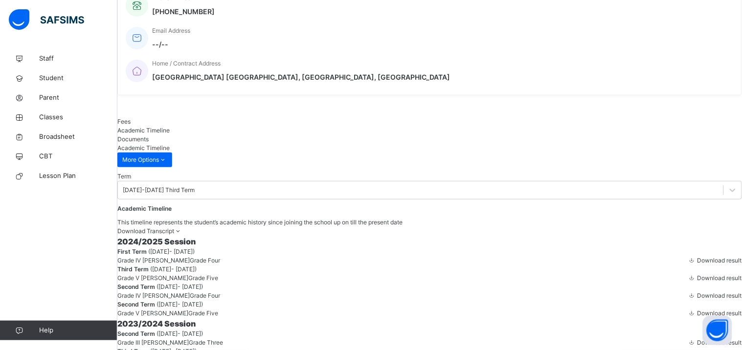
click at [190, 264] on span "Grade IV Peter" at bounding box center [153, 260] width 72 height 7
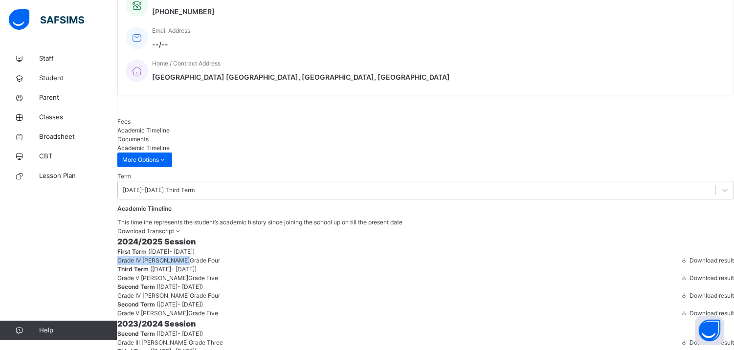
click at [190, 264] on span "Grade IV Peter" at bounding box center [153, 260] width 72 height 7
click at [662, 227] on div "Download Transcript" at bounding box center [425, 231] width 617 height 9
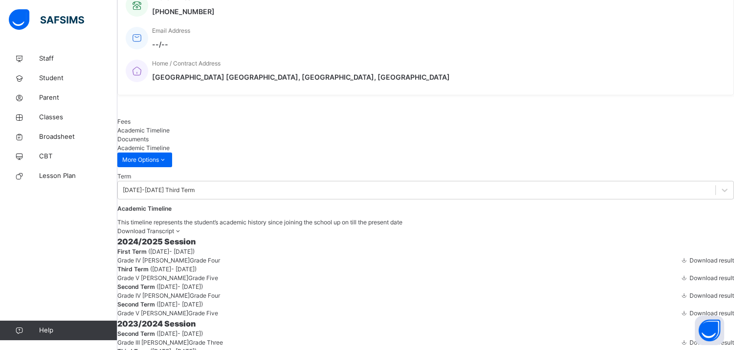
scroll to position [78, 0]
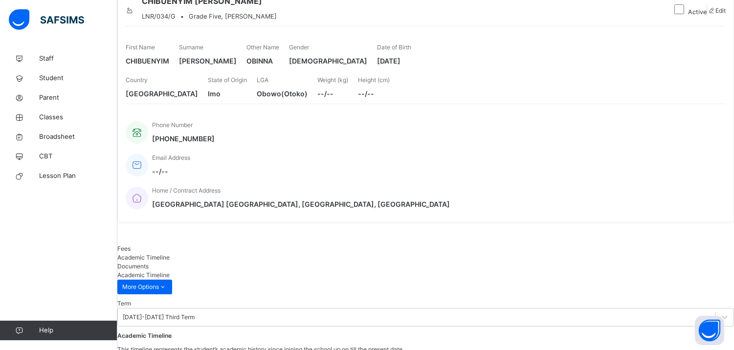
click at [444, 26] on div "CHIBUENYIM OBINNA ANYA-JUDE LNR/034/G • Grade Five, Matthew" at bounding box center [396, 10] width 540 height 31
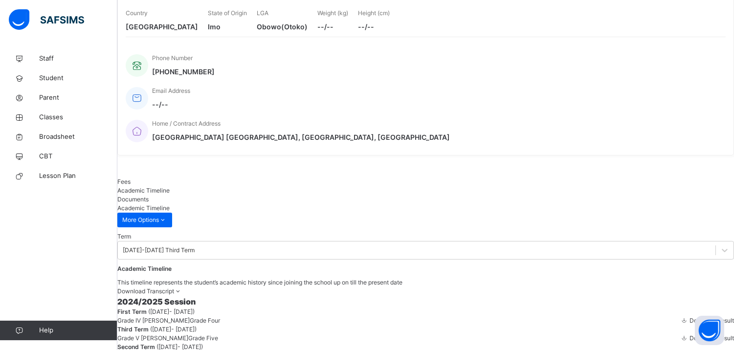
scroll to position [135, 0]
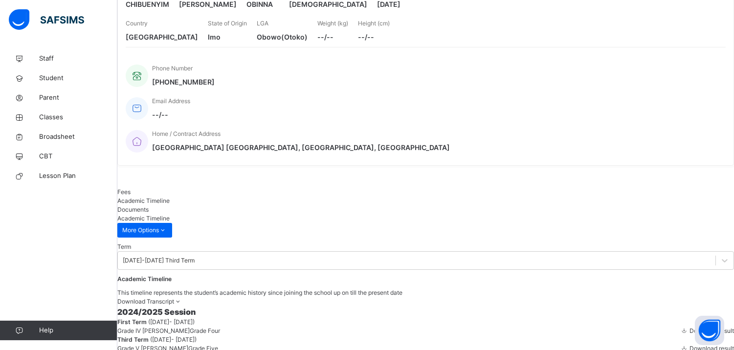
click at [149, 206] on span "Documents" at bounding box center [132, 209] width 31 height 7
click at [160, 199] on div "Academic Timeline" at bounding box center [425, 201] width 617 height 9
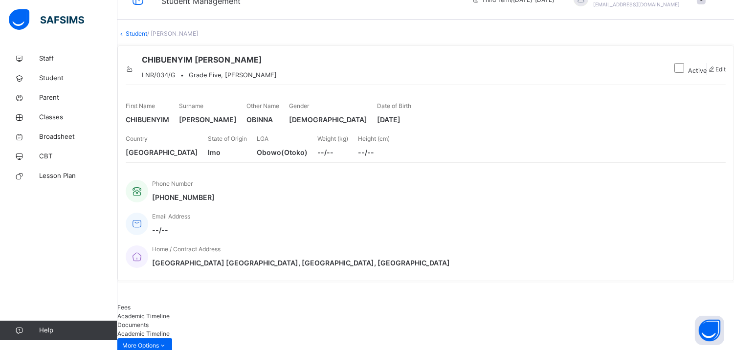
scroll to position [18, 0]
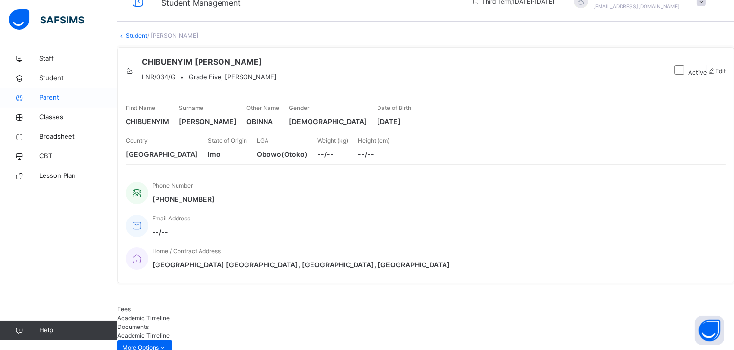
click at [65, 107] on link "Parent" at bounding box center [58, 98] width 117 height 20
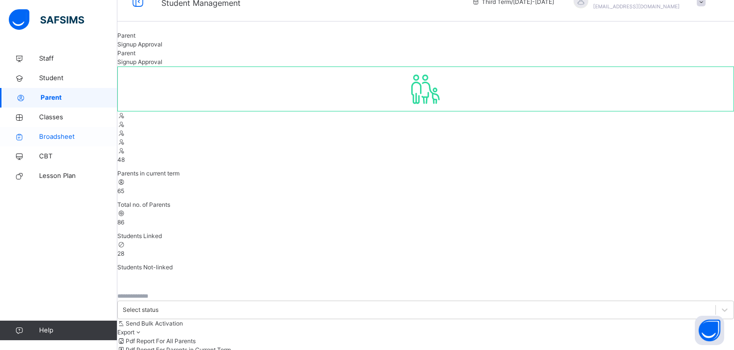
click at [69, 135] on span "Broadsheet" at bounding box center [78, 137] width 78 height 10
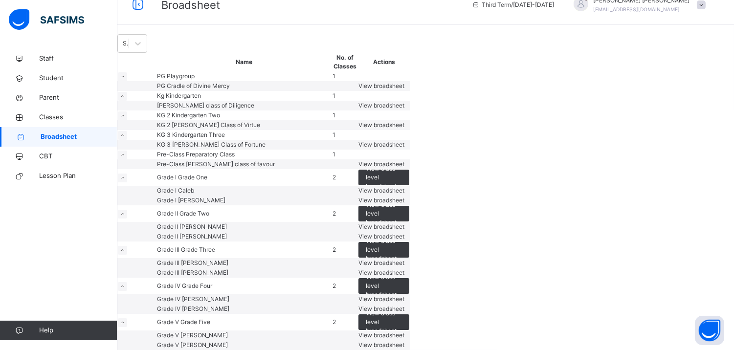
scroll to position [493, 0]
click at [405, 341] on span "View broadsheet" at bounding box center [382, 344] width 46 height 7
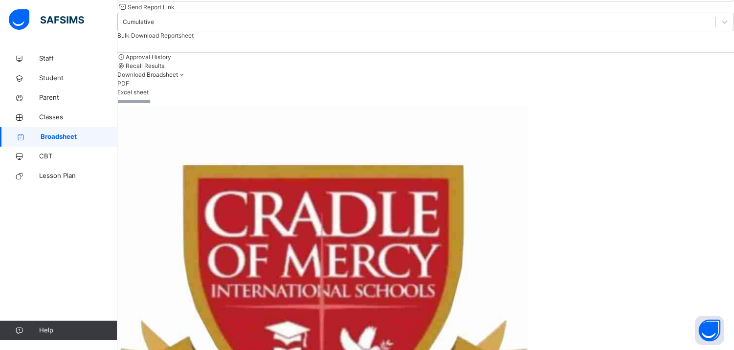
scroll to position [115, 0]
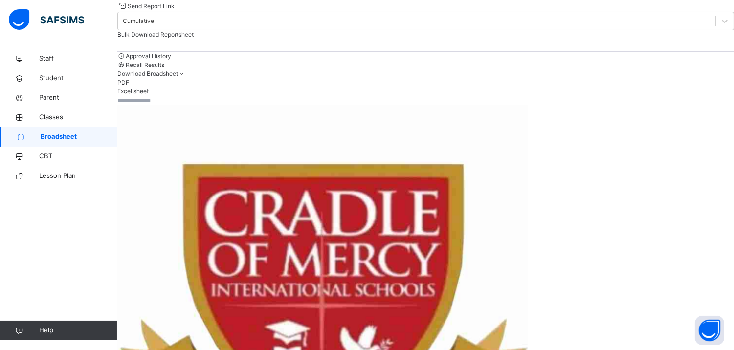
click at [178, 75] on span "Download Broadsheet" at bounding box center [147, 73] width 61 height 7
click at [724, 87] on li "PDF" at bounding box center [425, 82] width 617 height 9
click at [715, 93] on ul "PDF Excel sheet" at bounding box center [425, 87] width 617 height 18
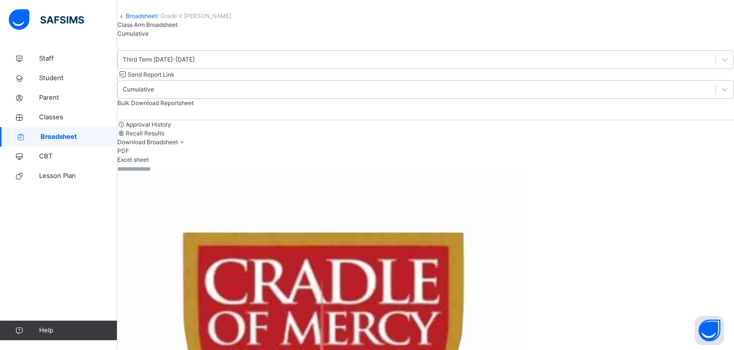
scroll to position [45, 0]
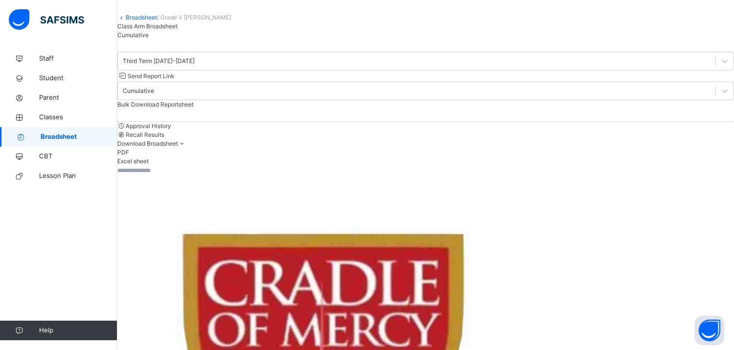
click at [153, 13] on span at bounding box center [425, 8] width 617 height 10
click at [157, 21] on link "Broadsheet" at bounding box center [141, 17] width 31 height 7
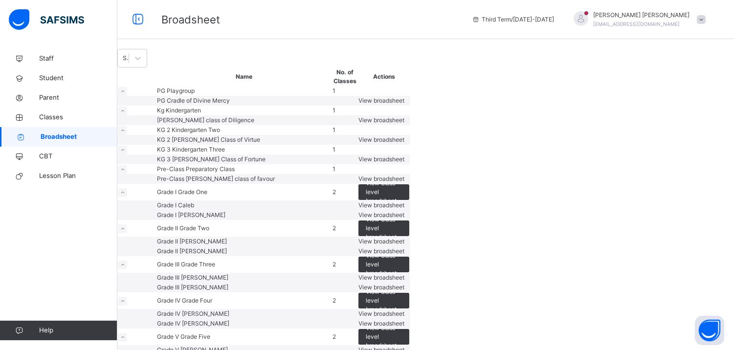
drag, startPoint x: 240, startPoint y: 344, endPoint x: 136, endPoint y: 340, distance: 104.3
click at [136, 164] on td at bounding box center [136, 160] width 39 height 10
click at [65, 115] on span "Classes" at bounding box center [78, 118] width 78 height 10
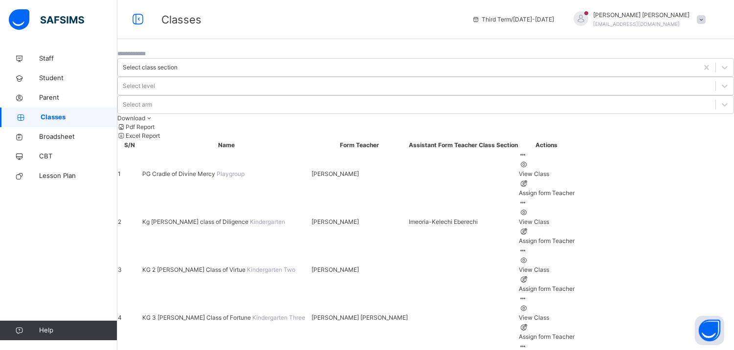
click at [145, 114] on span "Download" at bounding box center [131, 117] width 28 height 7
click at [690, 123] on li "Pdf Report" at bounding box center [425, 127] width 617 height 9
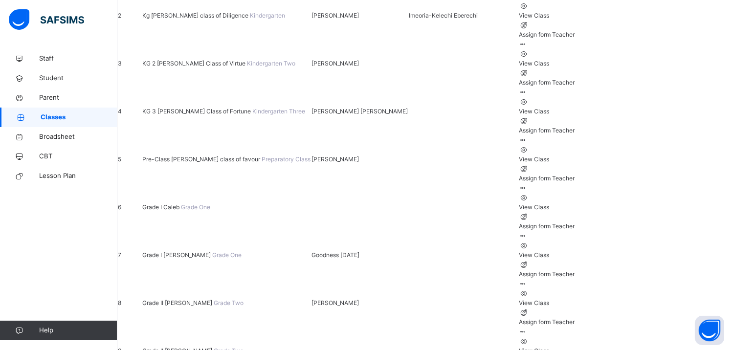
scroll to position [238, 0]
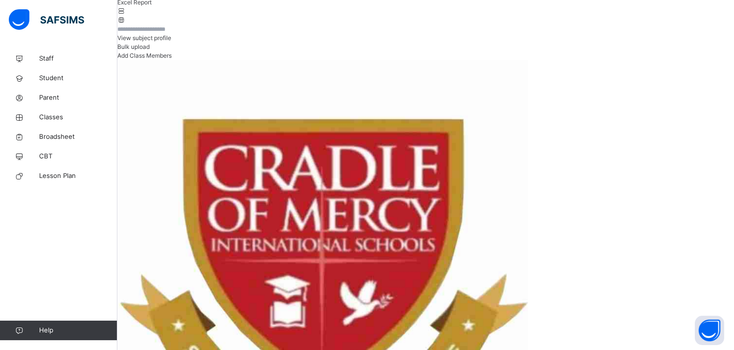
scroll to position [184, 0]
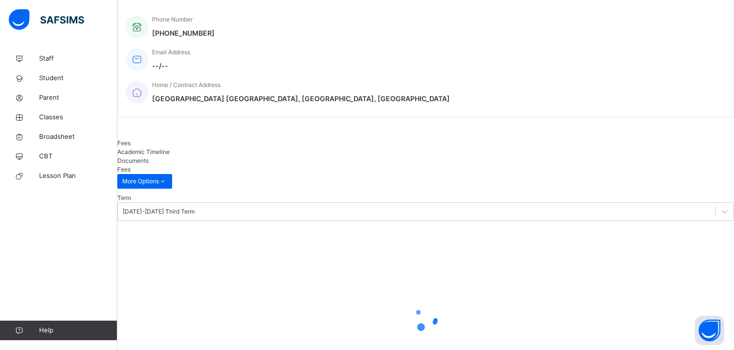
scroll to position [66, 0]
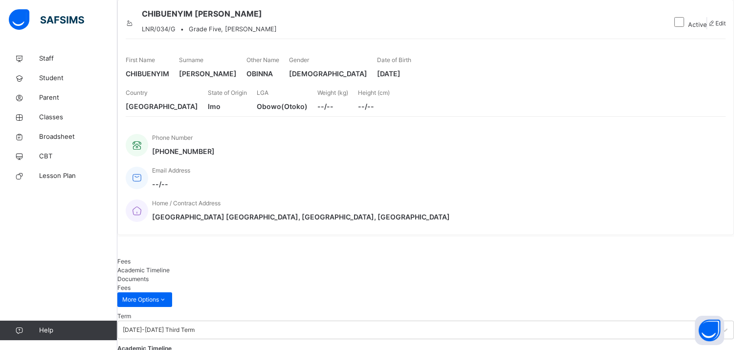
click at [170, 267] on span "Academic Timeline" at bounding box center [143, 270] width 52 height 7
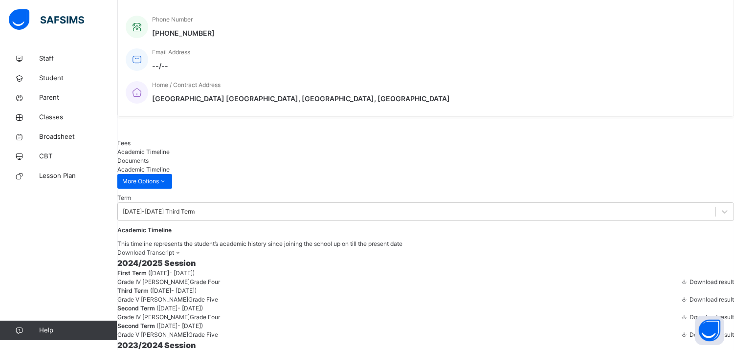
click at [195, 270] on span "( 9th Sep, 2024 - 13th Dec, 2024 )" at bounding box center [171, 273] width 46 height 7
click at [149, 157] on span "Documents" at bounding box center [132, 160] width 31 height 7
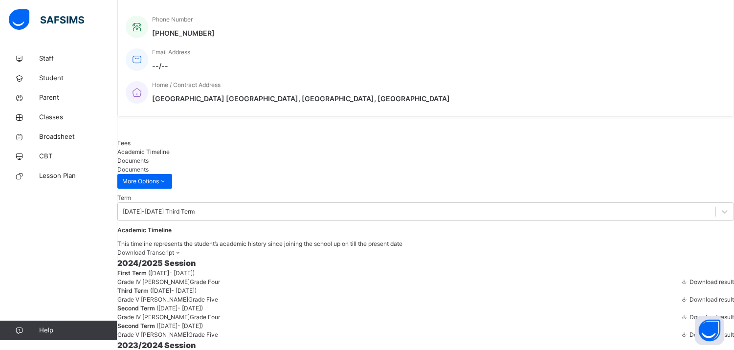
type input "**********"
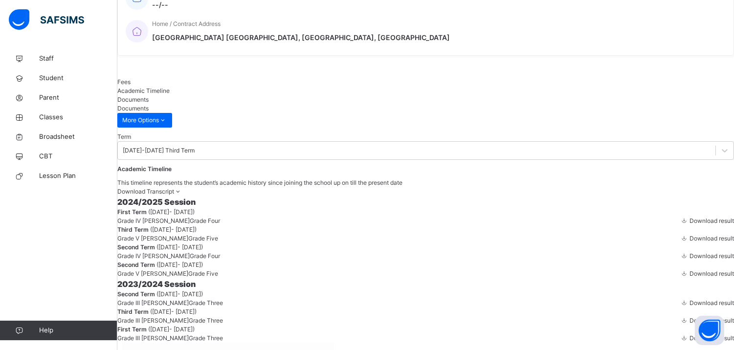
scroll to position [249, 0]
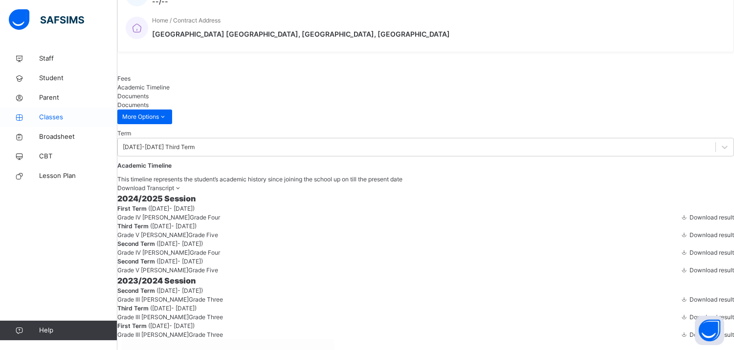
click at [70, 111] on link "Classes" at bounding box center [58, 118] width 117 height 20
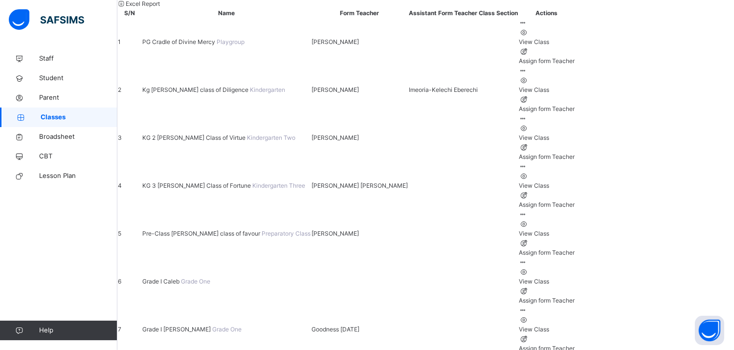
scroll to position [131, 0]
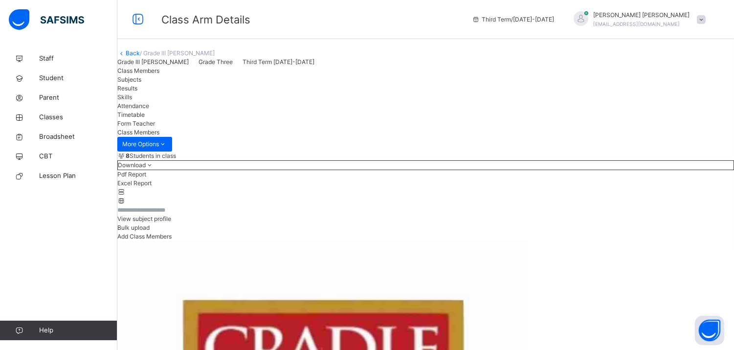
scroll to position [241, 0]
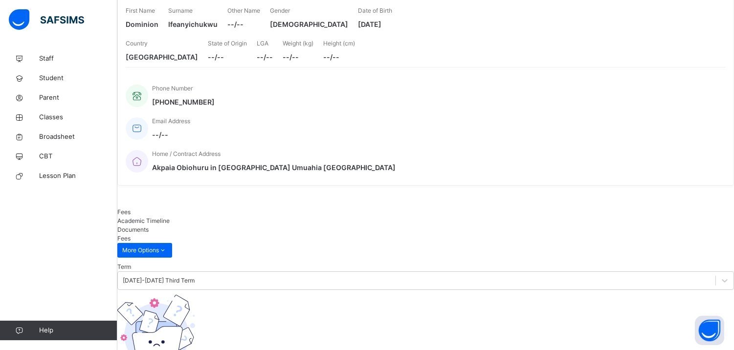
scroll to position [66, 0]
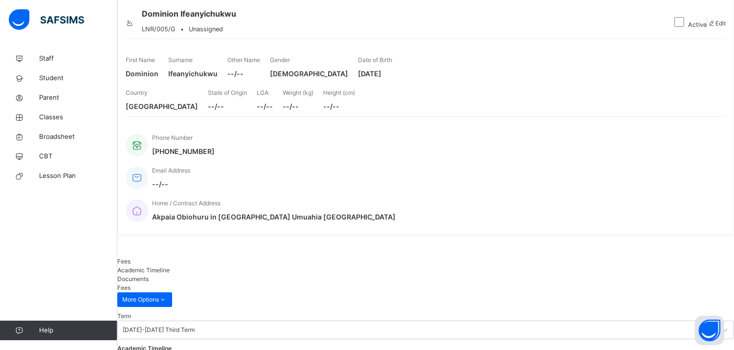
click at [170, 267] on span "Academic Timeline" at bounding box center [143, 270] width 52 height 7
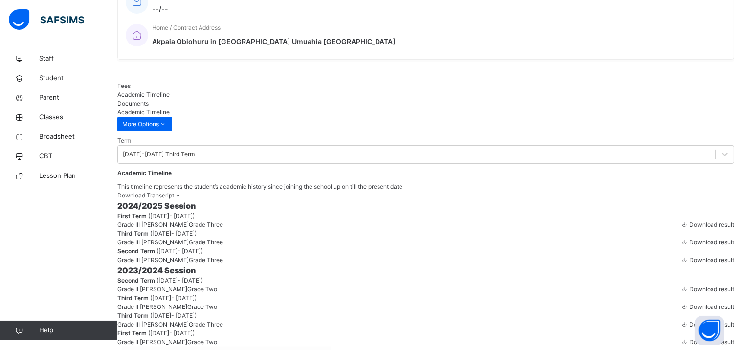
click at [690, 246] on span "Download result" at bounding box center [712, 242] width 45 height 7
click at [59, 109] on link "Classes" at bounding box center [58, 118] width 117 height 20
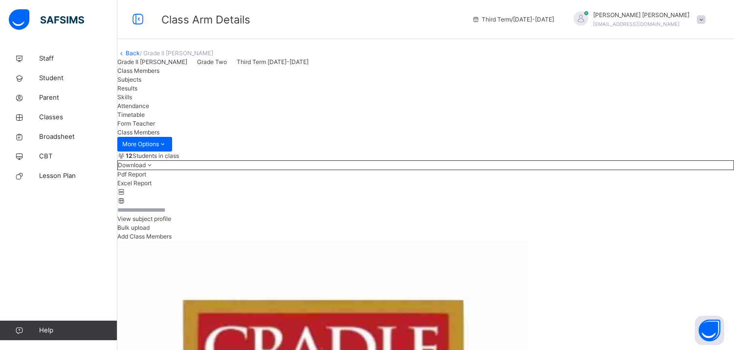
scroll to position [117, 0]
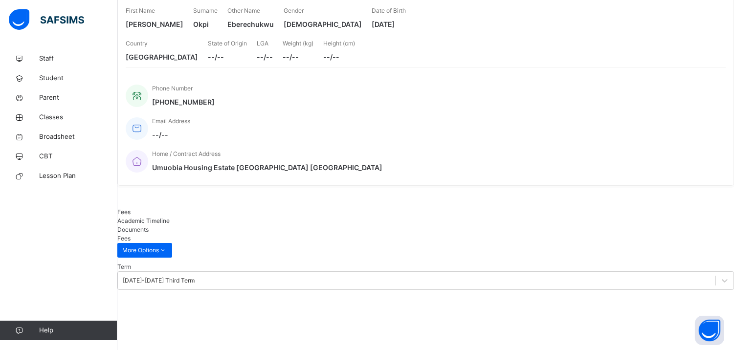
scroll to position [66, 0]
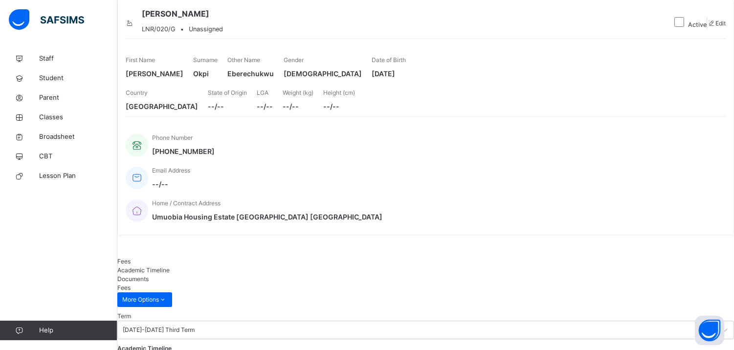
click at [175, 266] on div "Academic Timeline" at bounding box center [425, 270] width 617 height 9
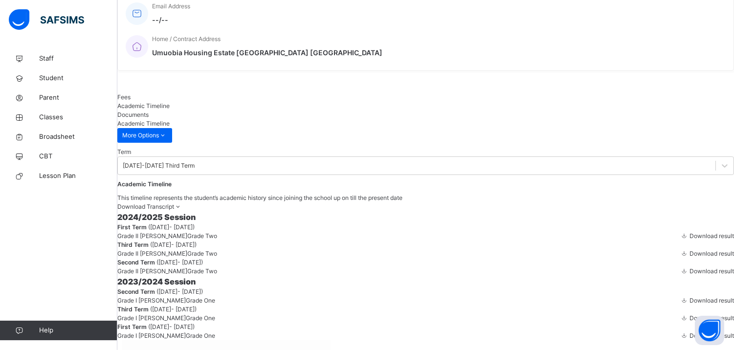
scroll to position [239, 0]
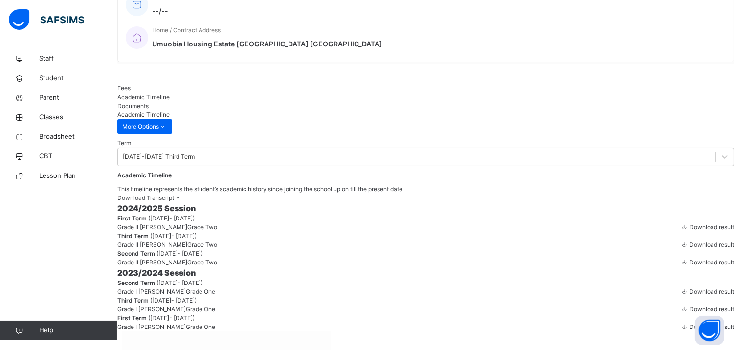
click at [690, 249] on span "Download result" at bounding box center [712, 244] width 45 height 7
click at [57, 113] on span "Classes" at bounding box center [78, 118] width 78 height 10
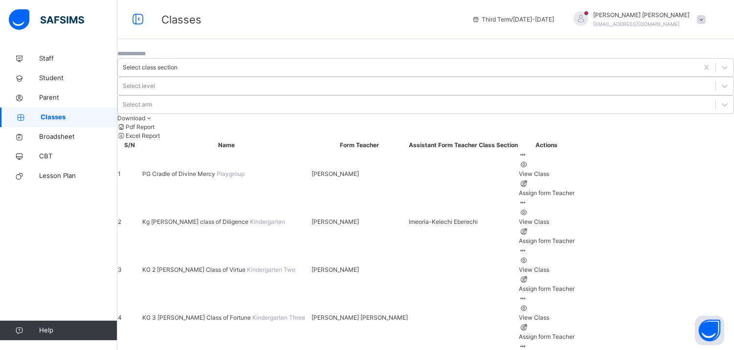
scroll to position [238, 0]
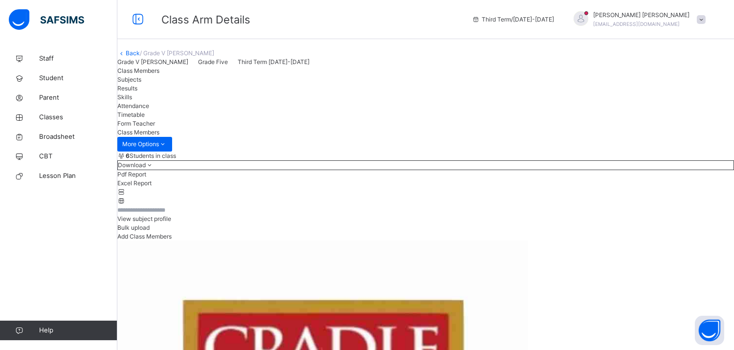
scroll to position [218, 0]
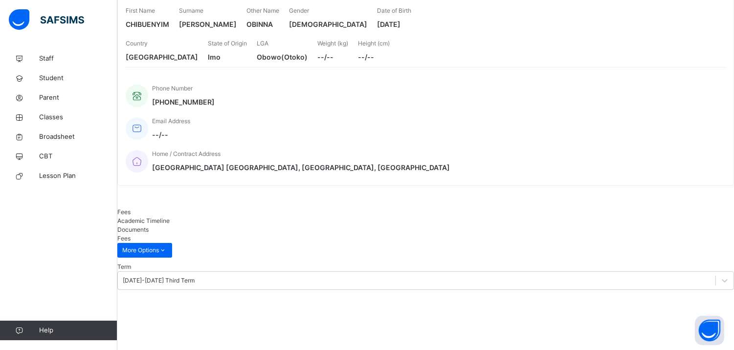
scroll to position [66, 0]
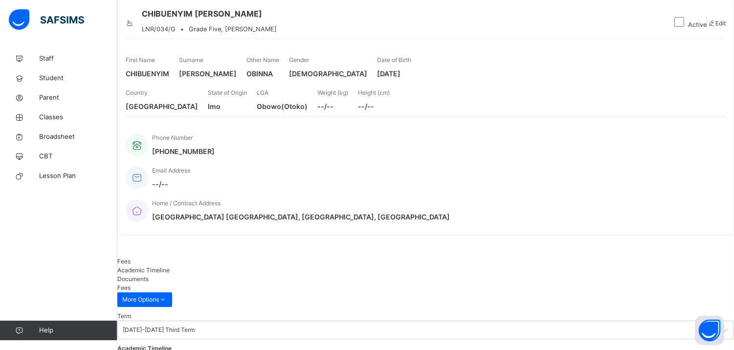
click at [170, 267] on span "Academic Timeline" at bounding box center [143, 270] width 52 height 7
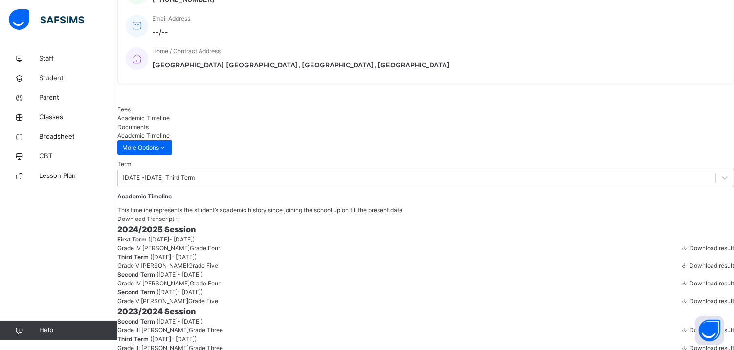
click at [680, 270] on span at bounding box center [684, 265] width 8 height 7
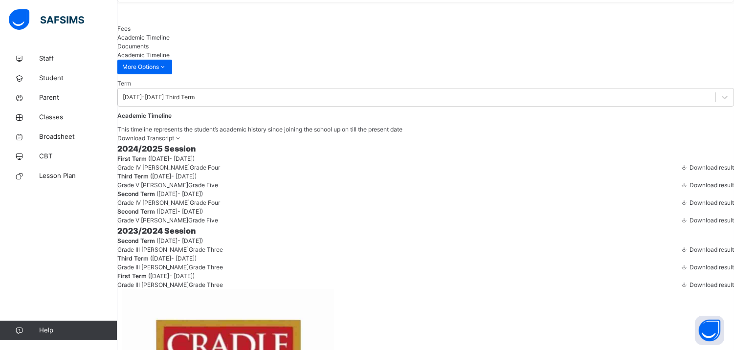
scroll to position [300, 0]
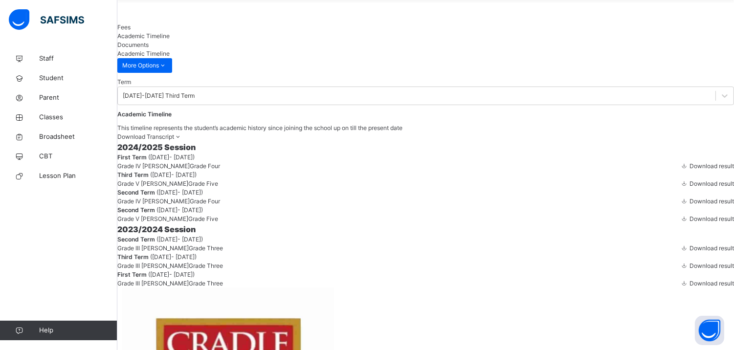
click at [680, 187] on span at bounding box center [684, 183] width 8 height 7
click at [680, 187] on icon at bounding box center [684, 183] width 8 height 7
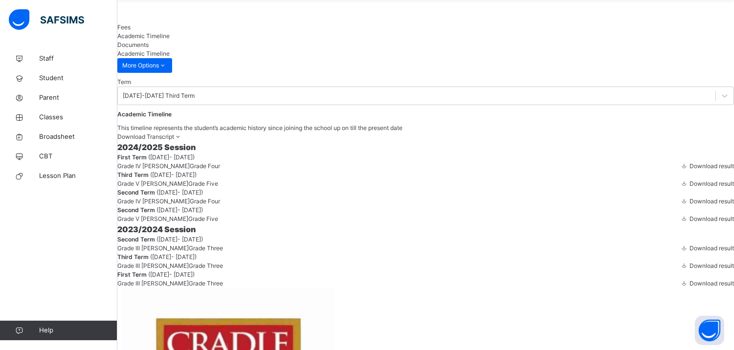
click at [690, 187] on span "Download result" at bounding box center [712, 183] width 45 height 7
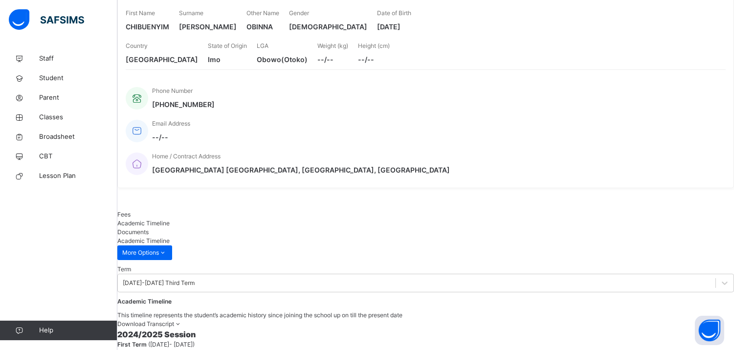
scroll to position [419, 0]
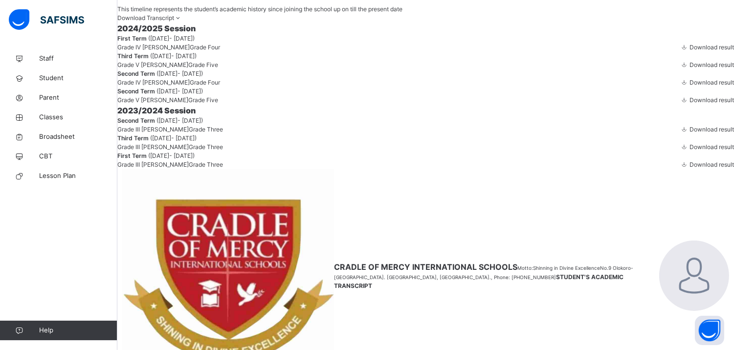
click at [680, 69] on div "Download result" at bounding box center [707, 65] width 54 height 9
click at [690, 68] on span "Download result" at bounding box center [712, 64] width 45 height 7
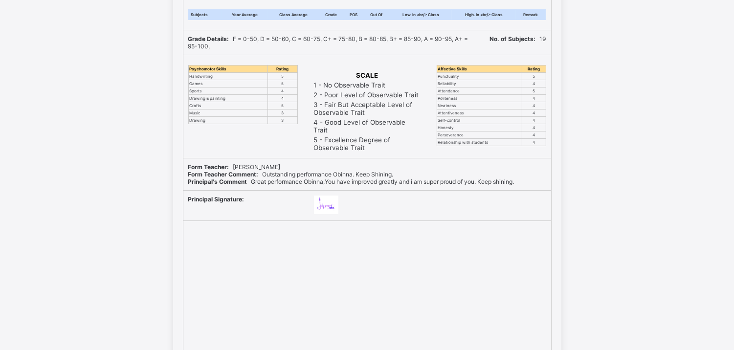
scroll to position [281, 0]
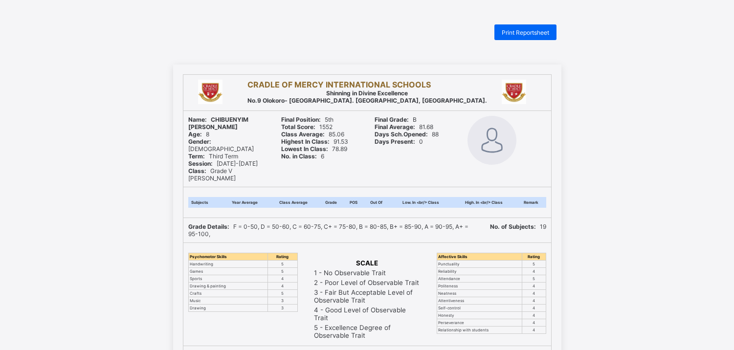
scroll to position [50, 0]
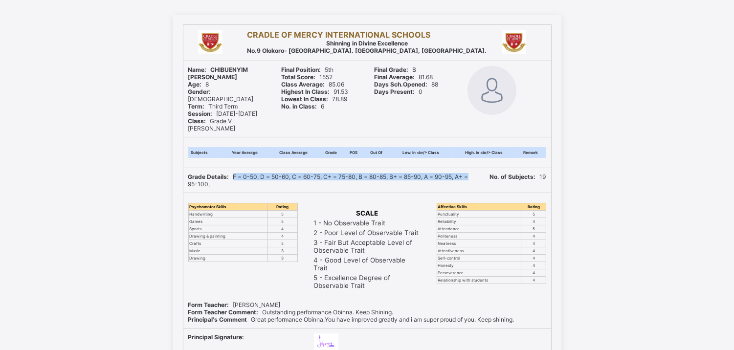
drag, startPoint x: 475, startPoint y: 159, endPoint x: 238, endPoint y: 162, distance: 236.8
click at [238, 173] on div "Grade Details: F = 0-50, D = 50-60, C = 60-75, C+ = 75-80, B = 80-85, B+ = 85-9…" at bounding box center [331, 180] width 287 height 15
click at [652, 163] on div "CRADLE OF MERCY INTERNATIONAL SCHOOLS Shinning in Divine Excellence No.9 Olokor…" at bounding box center [367, 286] width 734 height 543
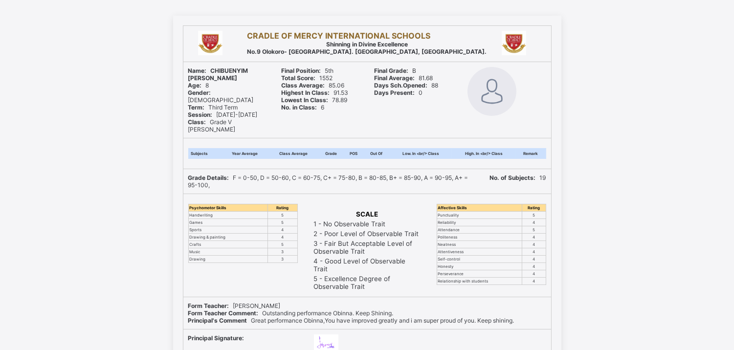
scroll to position [46, 0]
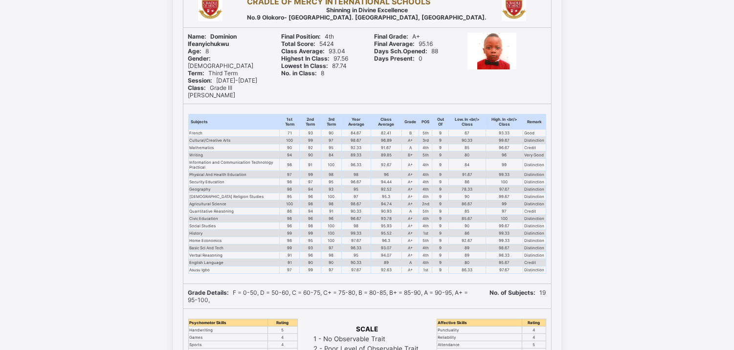
scroll to position [103, 0]
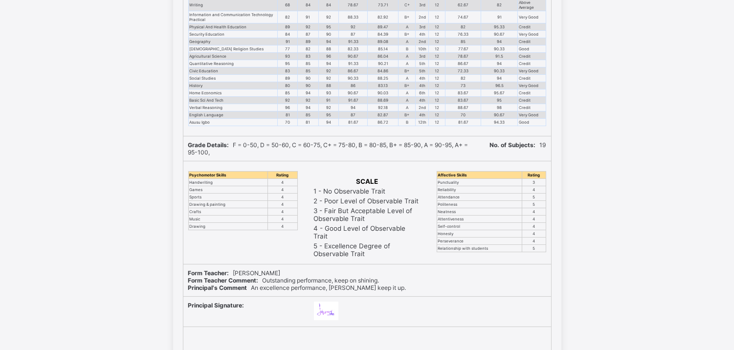
scroll to position [281, 0]
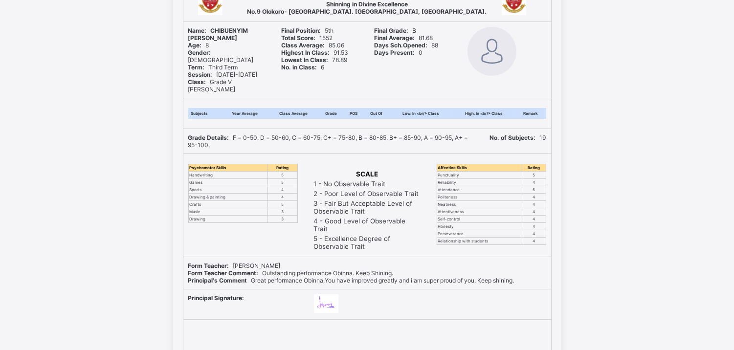
scroll to position [85, 0]
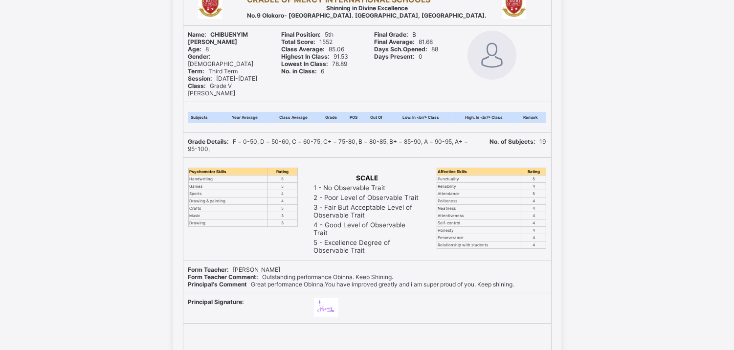
click at [731, 103] on div "CRADLE OF MERCY INTERNATIONAL SCHOOLS Shinning in Divine Excellence No.9 Olokor…" at bounding box center [367, 250] width 734 height 543
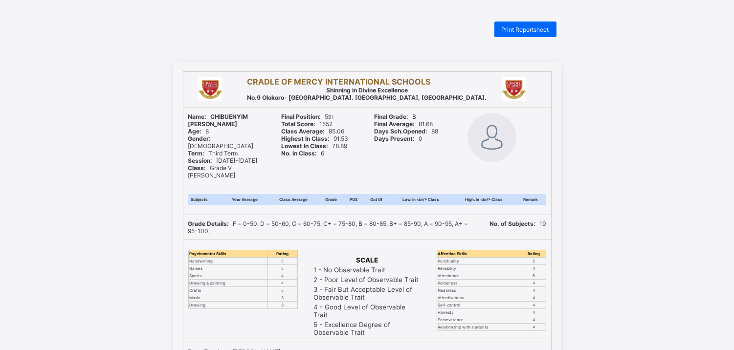
scroll to position [0, 0]
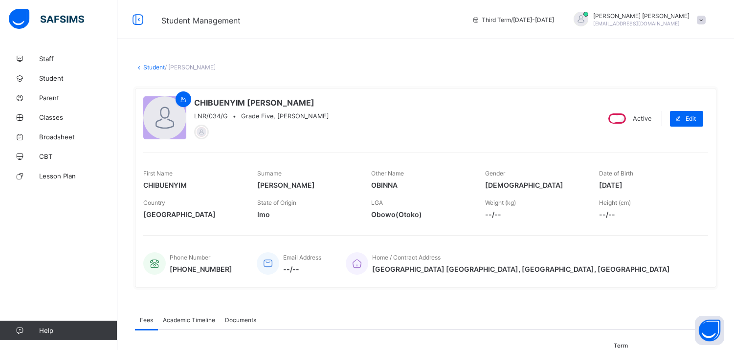
scroll to position [54, 0]
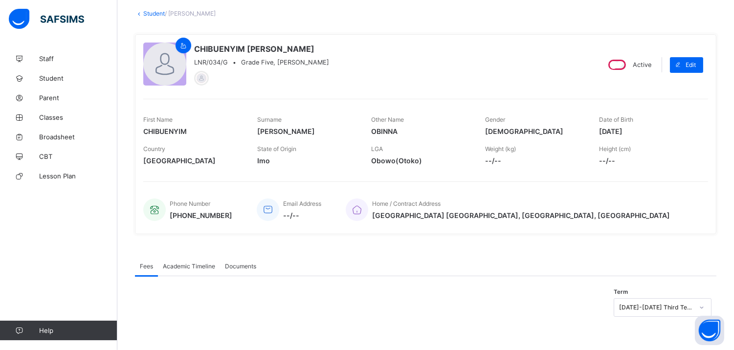
click at [192, 260] on div "Academic Timeline" at bounding box center [189, 266] width 62 height 20
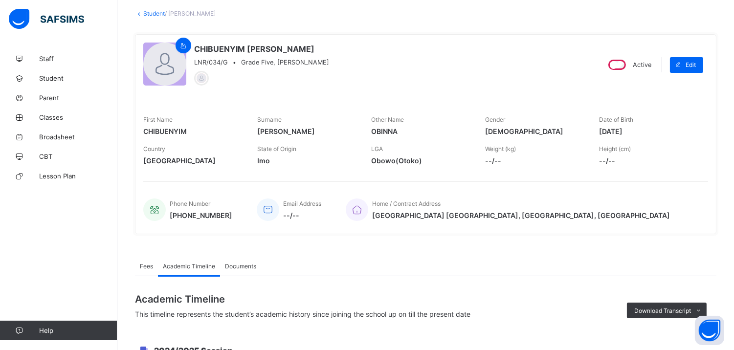
scroll to position [241, 0]
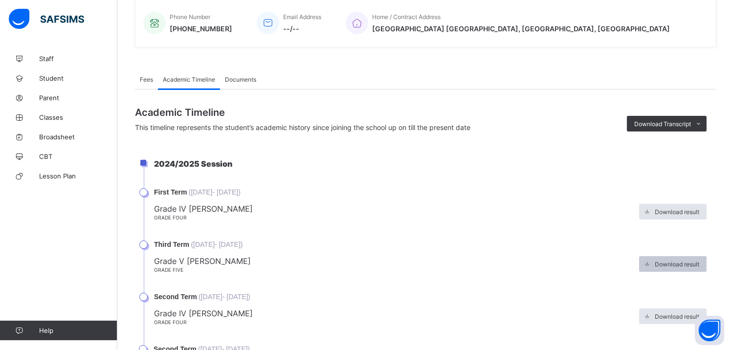
click at [688, 256] on div "Download result" at bounding box center [673, 264] width 68 height 16
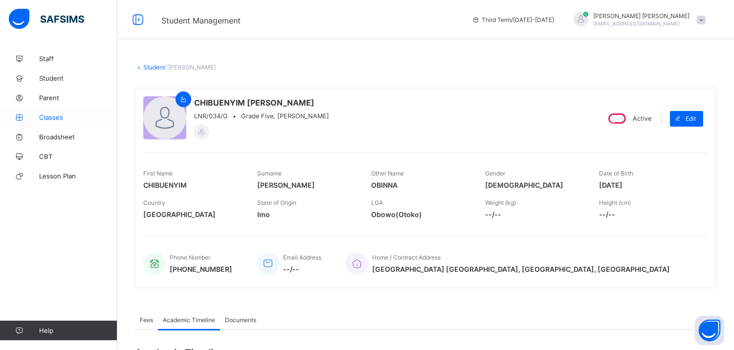
click at [62, 118] on span "Classes" at bounding box center [78, 117] width 78 height 8
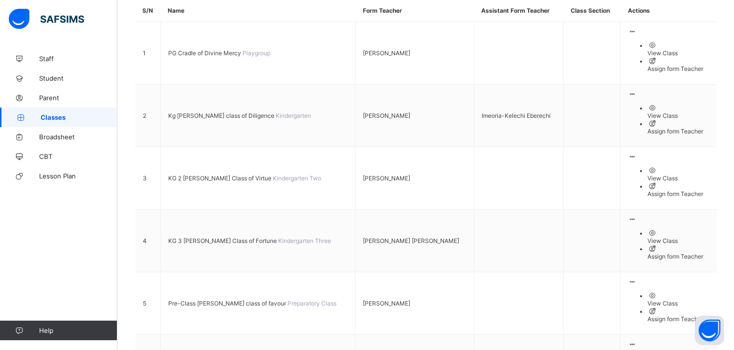
scroll to position [181, 0]
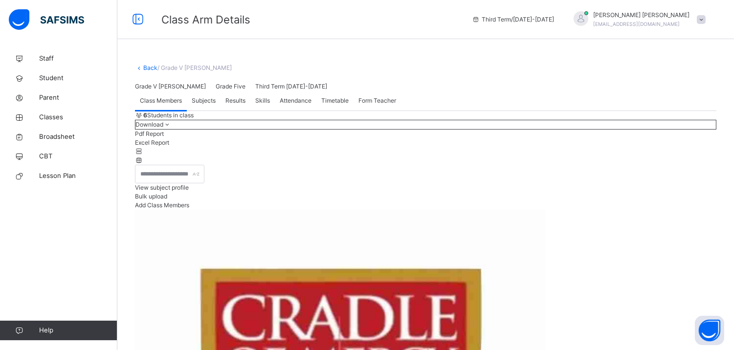
click at [230, 105] on span "Results" at bounding box center [236, 100] width 20 height 9
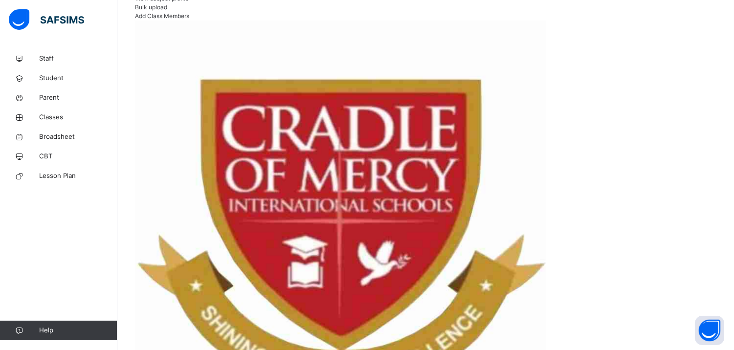
scroll to position [191, 0]
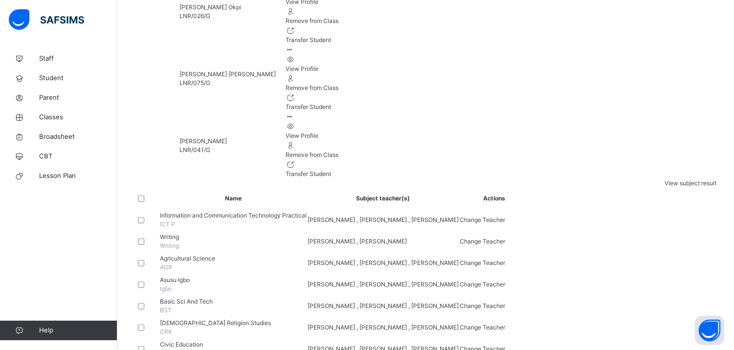
scroll to position [1026, 0]
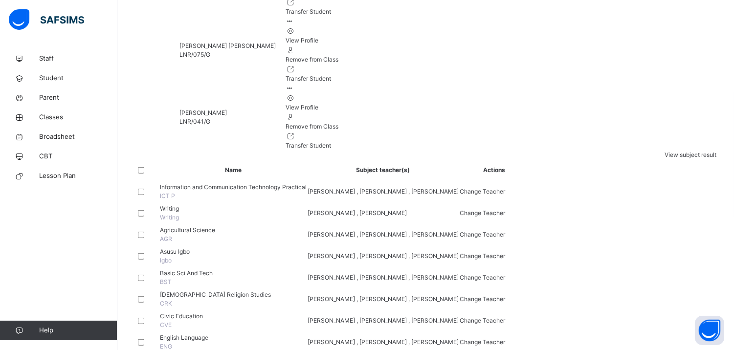
drag, startPoint x: 266, startPoint y: 42, endPoint x: 742, endPoint y: 310, distance: 546.1
drag, startPoint x: 693, startPoint y: 251, endPoint x: 565, endPoint y: 258, distance: 128.8
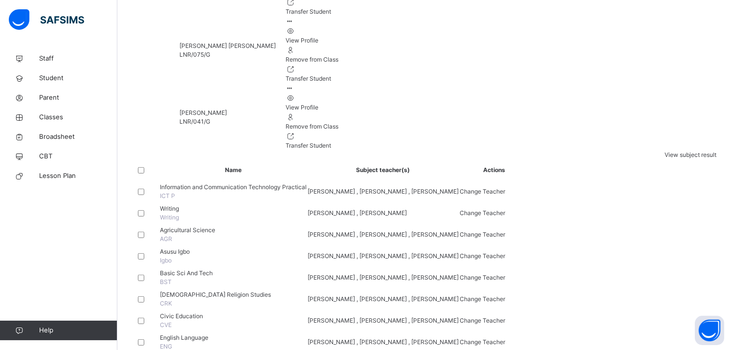
drag, startPoint x: 620, startPoint y: 255, endPoint x: 554, endPoint y: 211, distance: 79.6
drag, startPoint x: 624, startPoint y: 249, endPoint x: 551, endPoint y: 170, distance: 108.0
drag, startPoint x: 551, startPoint y: 170, endPoint x: 558, endPoint y: 169, distance: 6.4
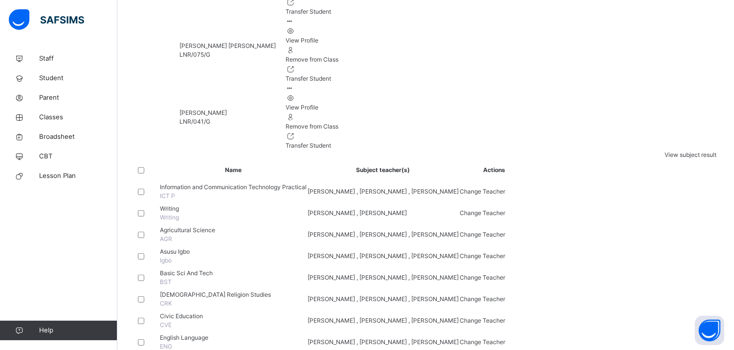
drag, startPoint x: 558, startPoint y: 169, endPoint x: 507, endPoint y: 189, distance: 54.7
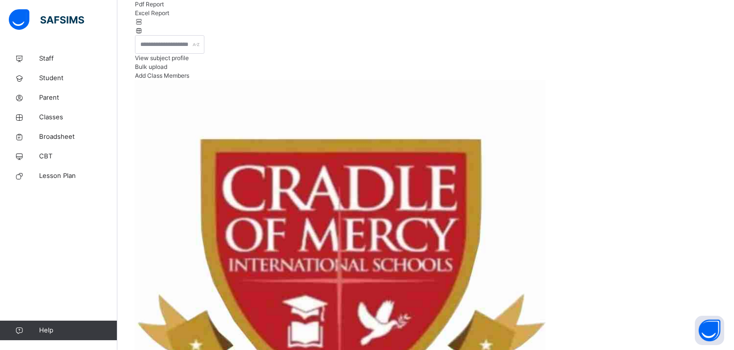
drag, startPoint x: 573, startPoint y: 186, endPoint x: 344, endPoint y: 0, distance: 294.8
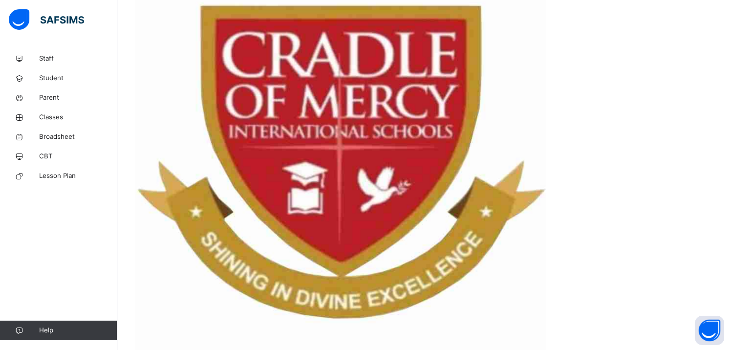
scroll to position [275, 0]
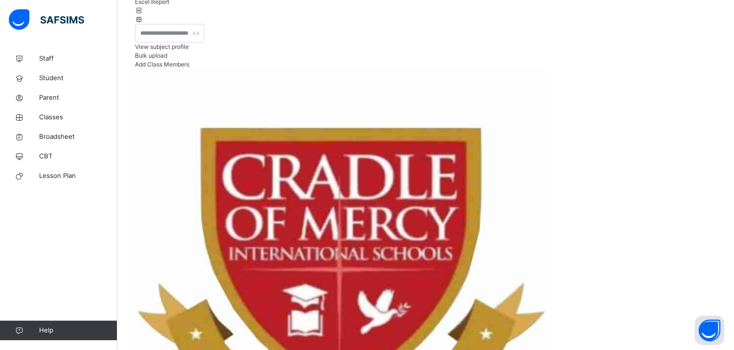
scroll to position [128, 0]
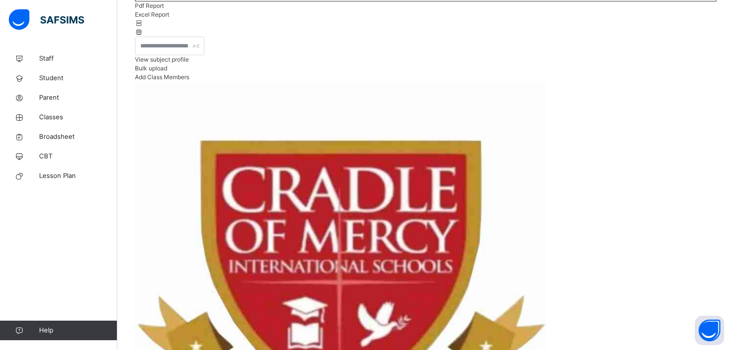
click at [52, 98] on span "Parent" at bounding box center [78, 98] width 78 height 10
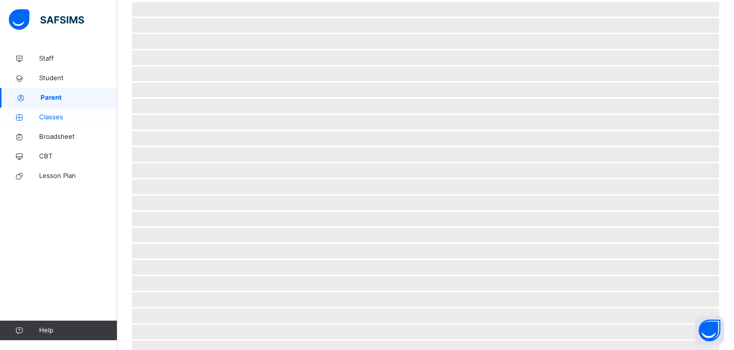
click at [70, 117] on span "Classes" at bounding box center [78, 118] width 78 height 10
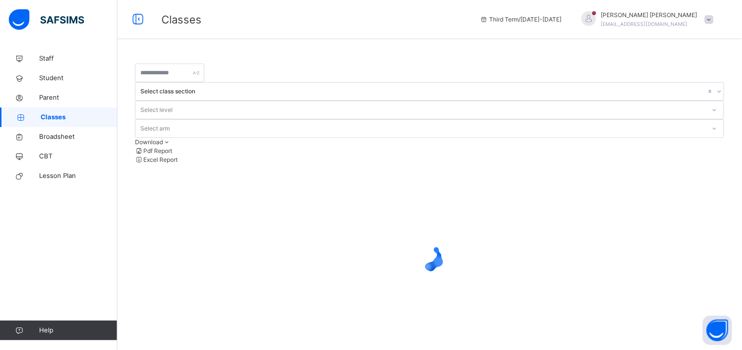
click at [600, 212] on div at bounding box center [429, 257] width 589 height 186
click at [433, 29] on div "Classes Third Term / 2024-2025 Onuoha Jude onuohajoy293@gmail.com" at bounding box center [371, 19] width 742 height 39
click at [710, 16] on span at bounding box center [709, 19] width 9 height 9
click at [488, 19] on icon at bounding box center [484, 19] width 8 height 7
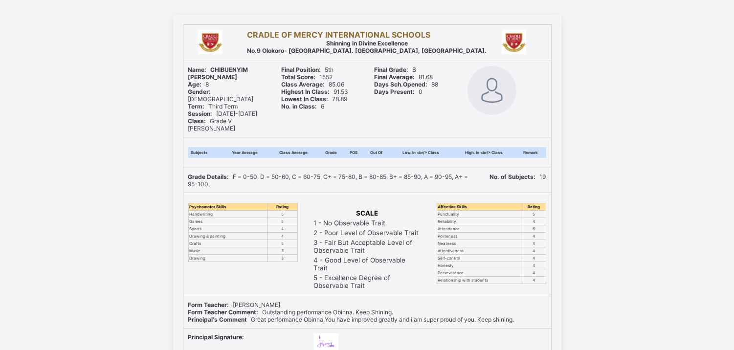
scroll to position [51, 0]
